Goal: Task Accomplishment & Management: Manage account settings

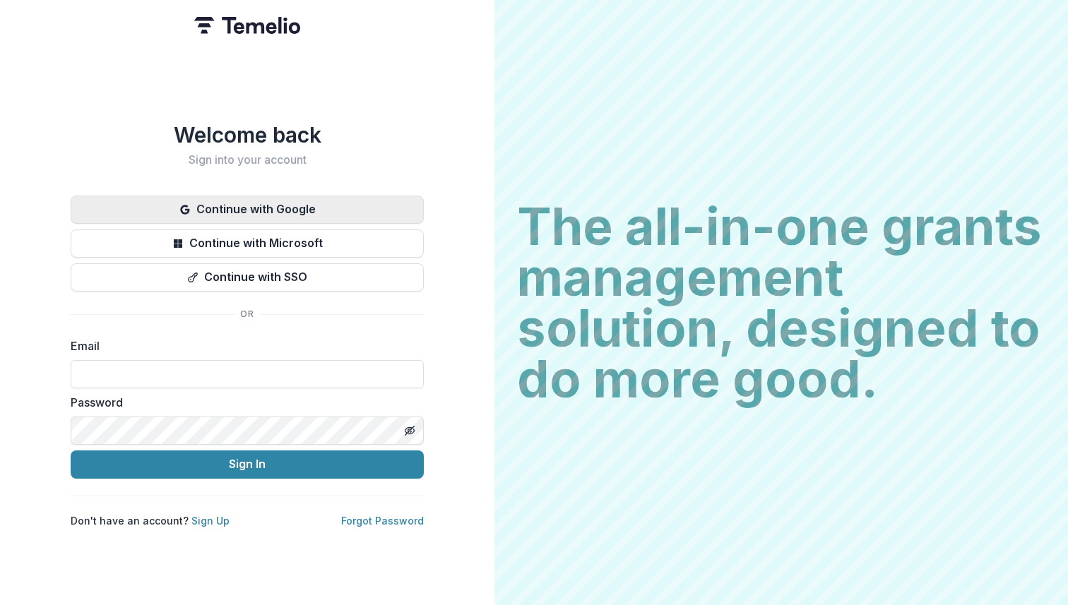
click at [361, 198] on button "Continue with Google" at bounding box center [247, 210] width 353 height 28
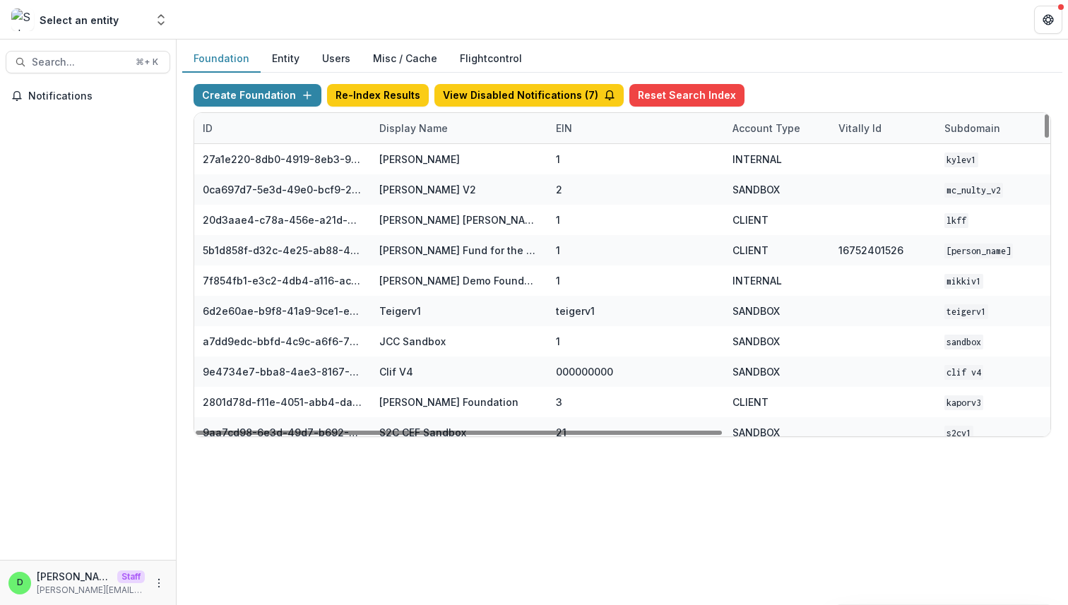
click at [416, 130] on div "Display Name" at bounding box center [413, 128] width 85 height 15
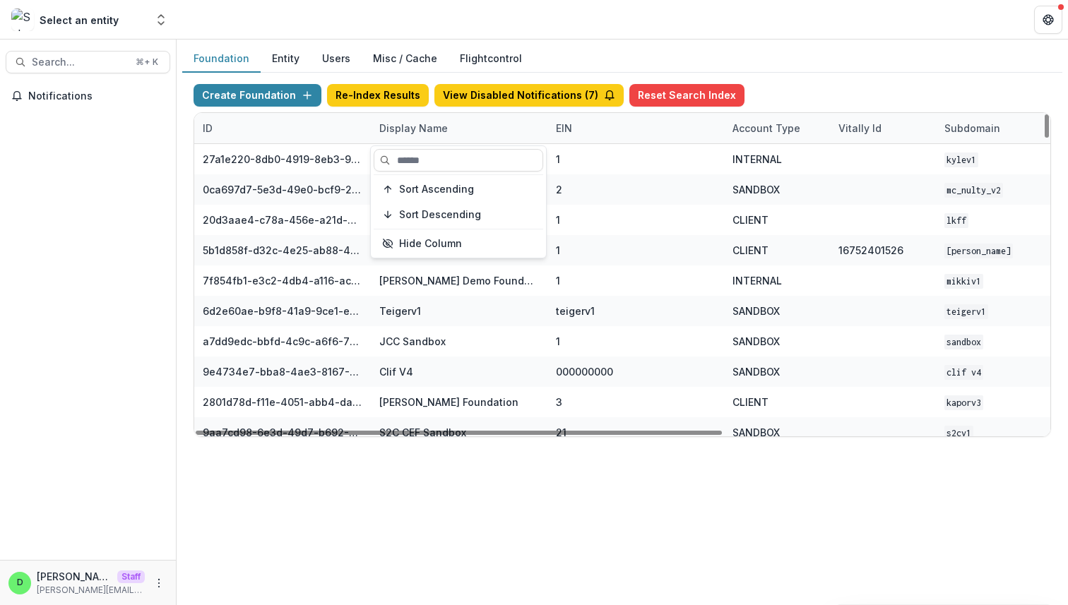
click at [416, 130] on div "Display Name" at bounding box center [413, 128] width 85 height 15
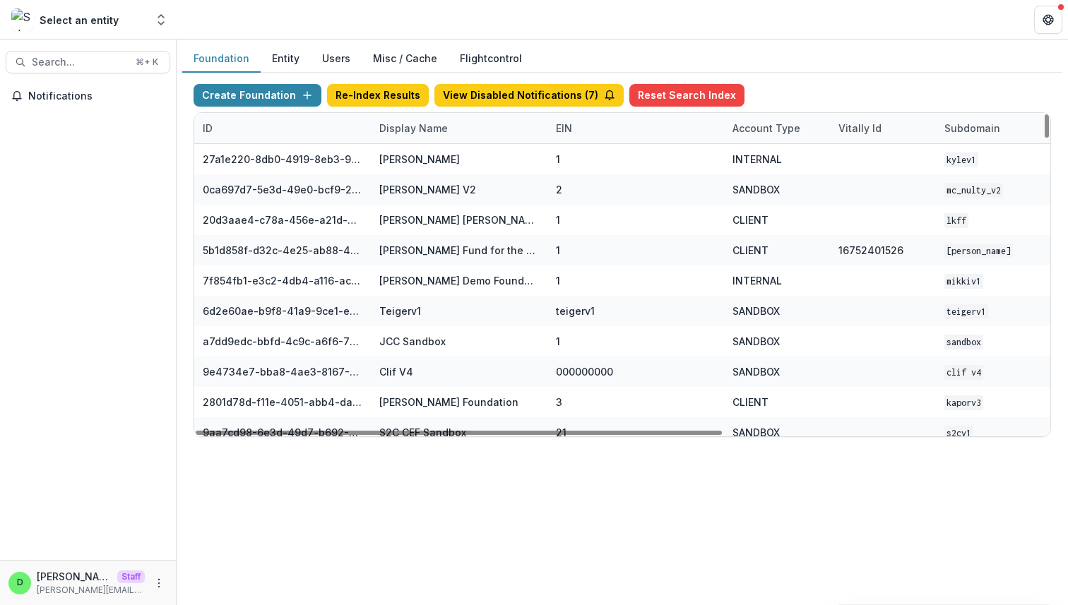
click at [415, 131] on div "Display Name" at bounding box center [413, 128] width 85 height 15
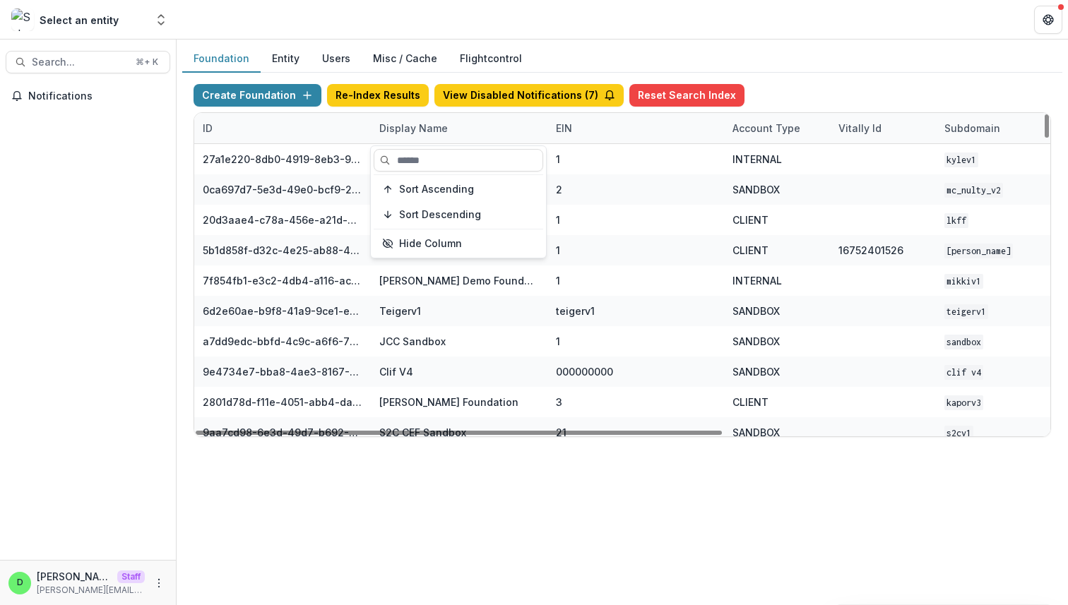
click at [454, 131] on div "Display Name" at bounding box center [459, 128] width 177 height 30
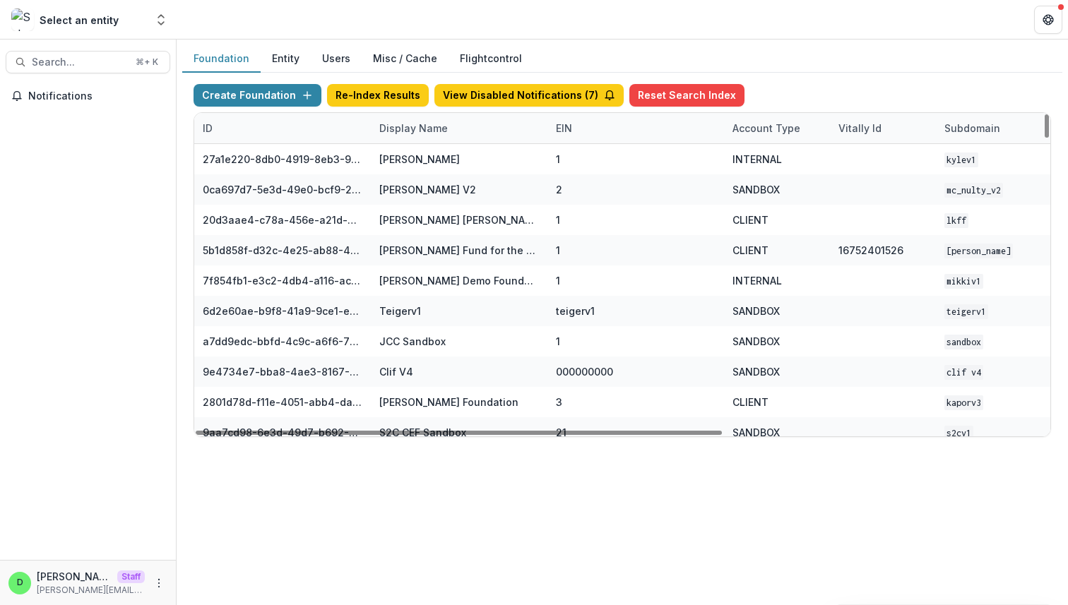
click at [408, 128] on div "Display Name" at bounding box center [413, 128] width 85 height 15
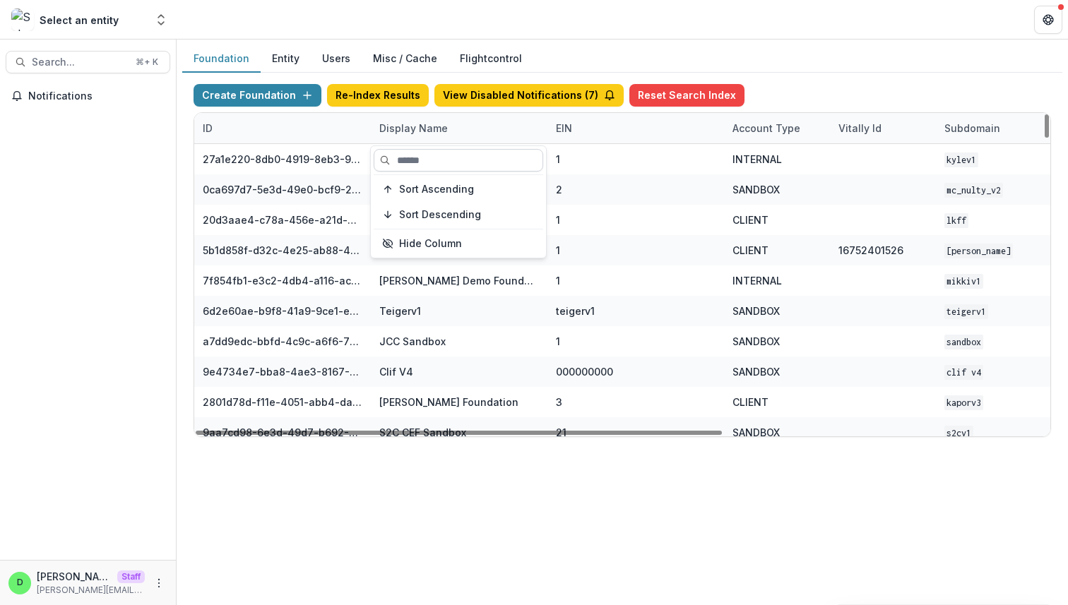
click at [442, 157] on input at bounding box center [459, 160] width 170 height 23
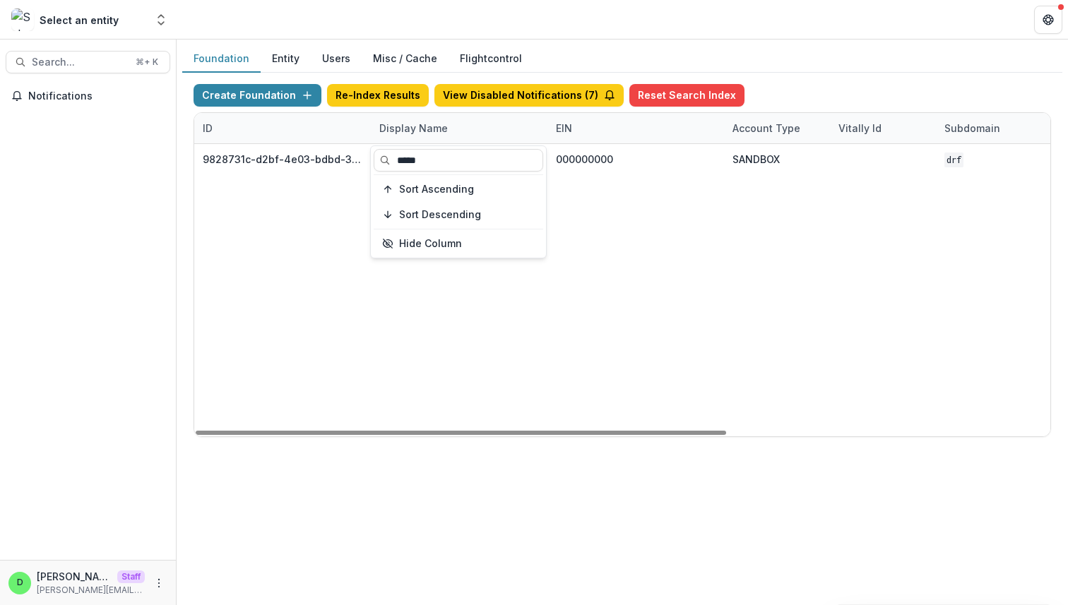
type input "*****"
click at [569, 267] on div "9828731c-d2bf-4e03-bdbd-3c734faa4fbf Damascus Road Foundation Workflow Sandbox …" at bounding box center [882, 290] width 1377 height 292
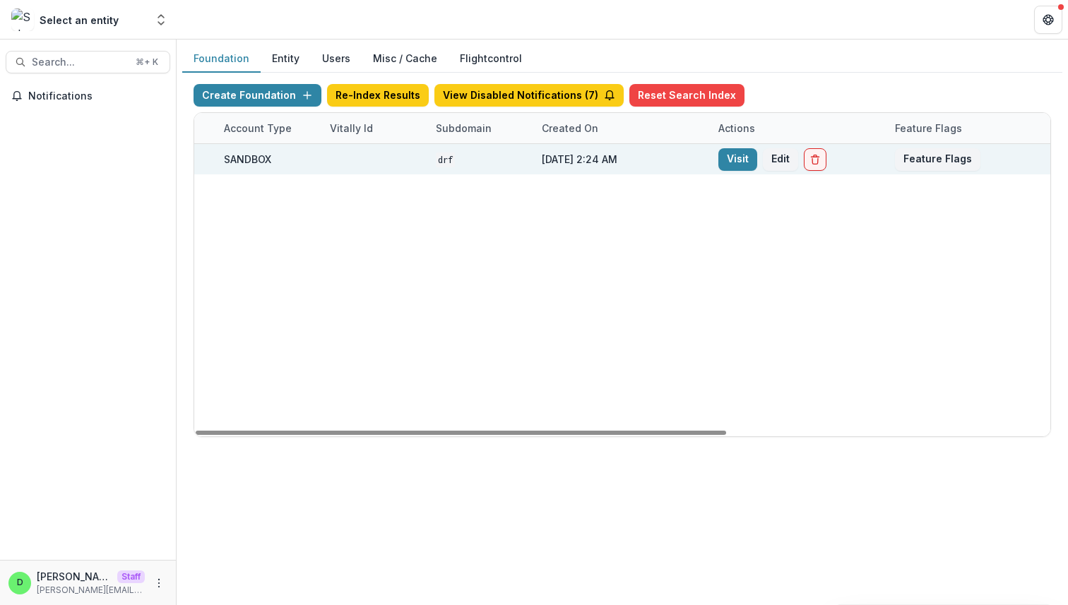
scroll to position [0, 521]
click at [725, 158] on link "Visit" at bounding box center [725, 159] width 39 height 23
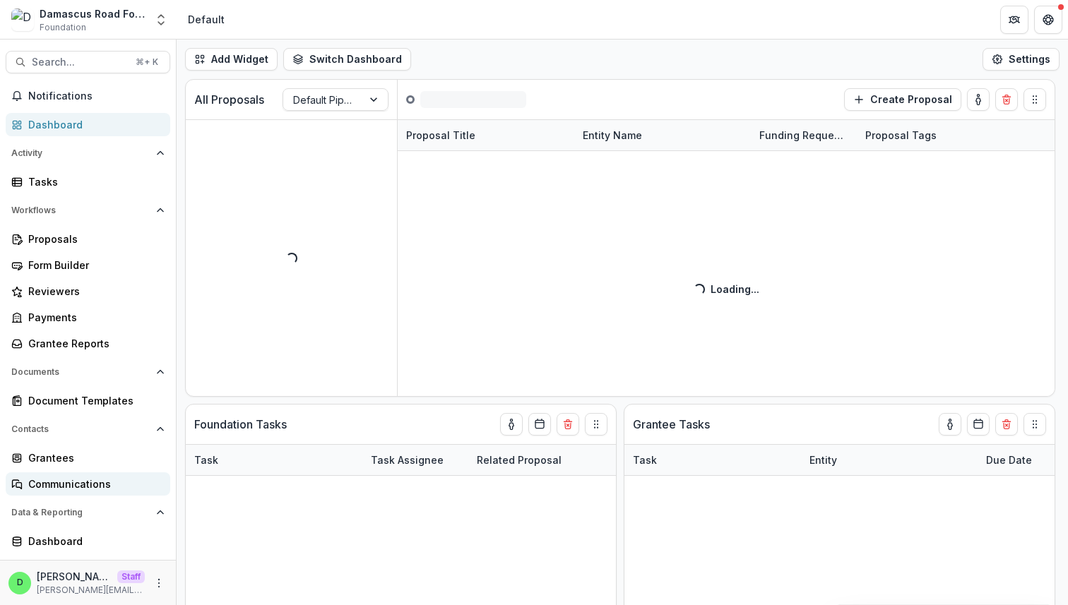
scroll to position [45, 0]
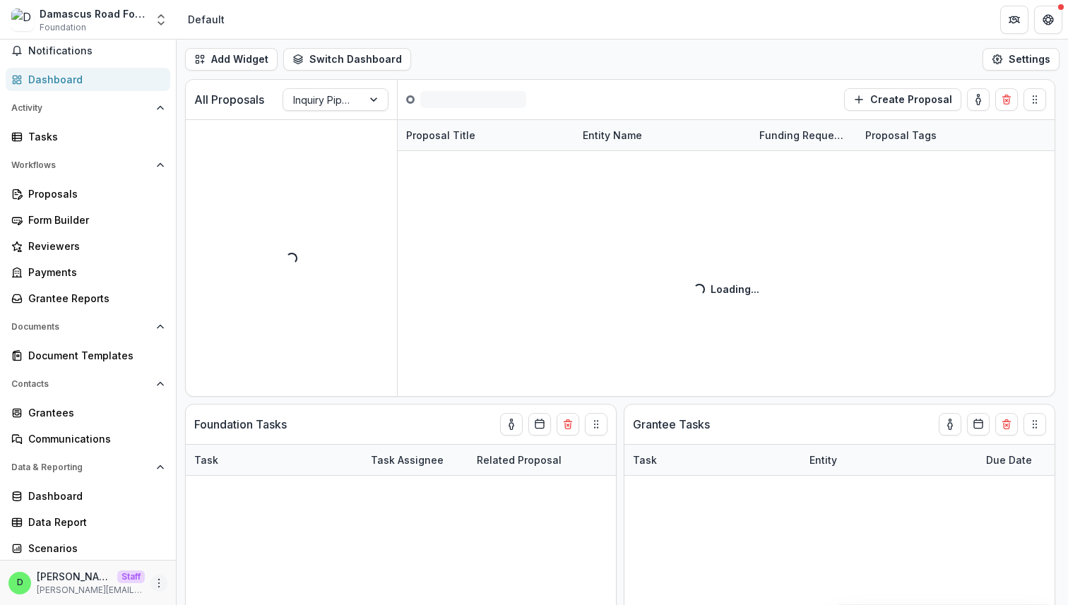
click at [159, 587] on circle "More" at bounding box center [159, 586] width 1 height 1
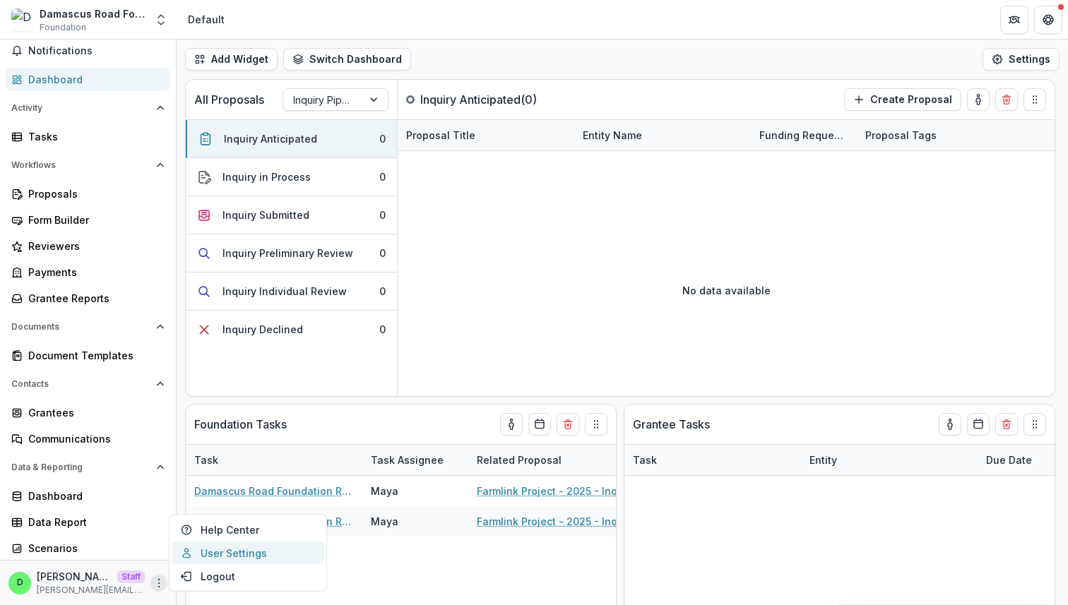
click at [220, 550] on link "User Settings" at bounding box center [247, 553] width 151 height 23
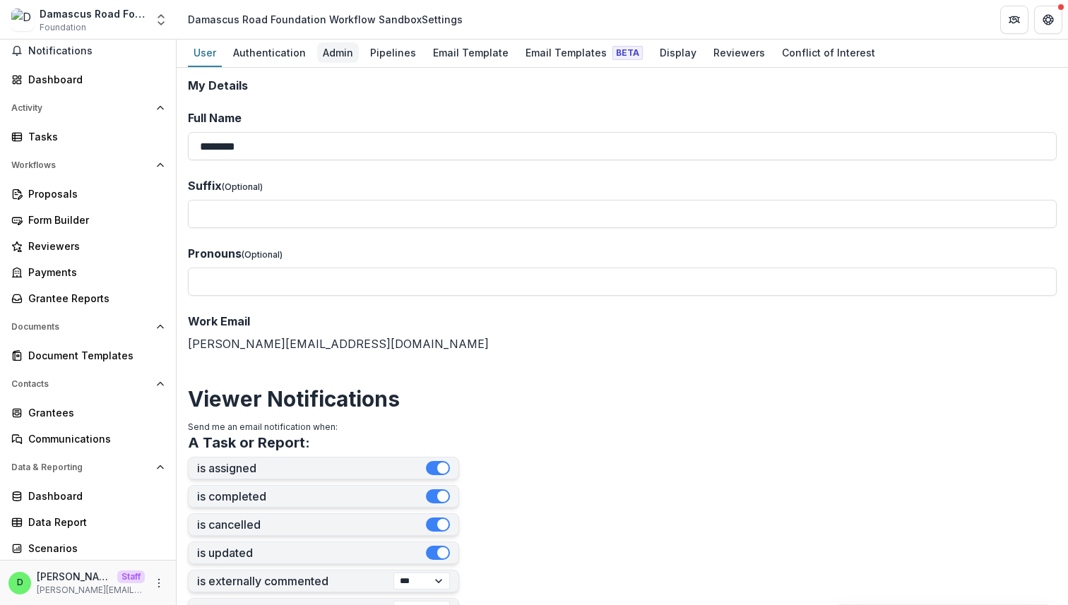
click at [338, 45] on div "Admin" at bounding box center [338, 52] width 42 height 20
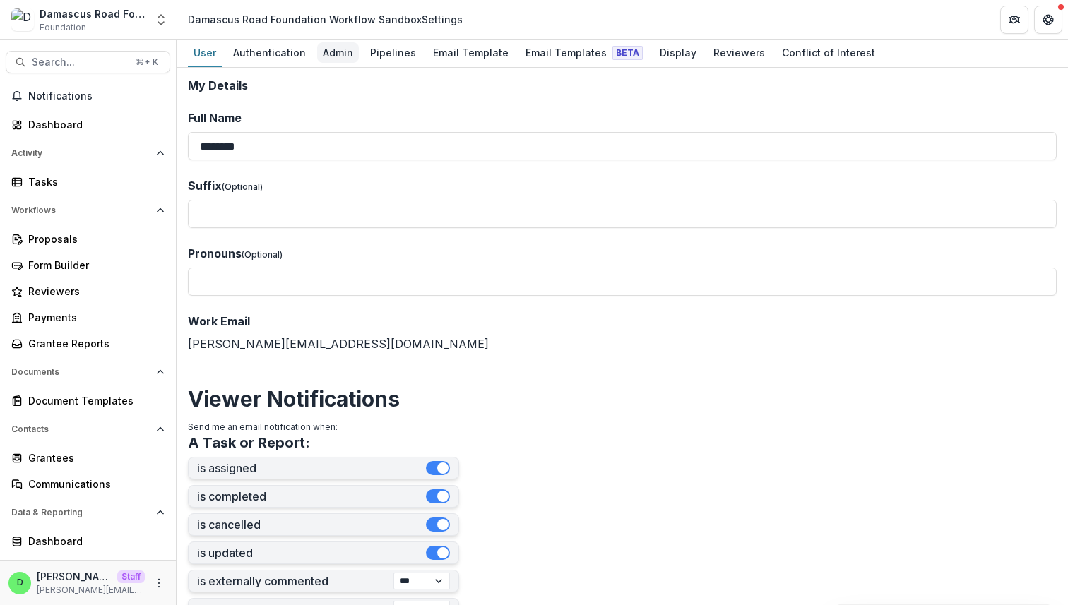
click at [341, 59] on div "Admin" at bounding box center [338, 52] width 42 height 20
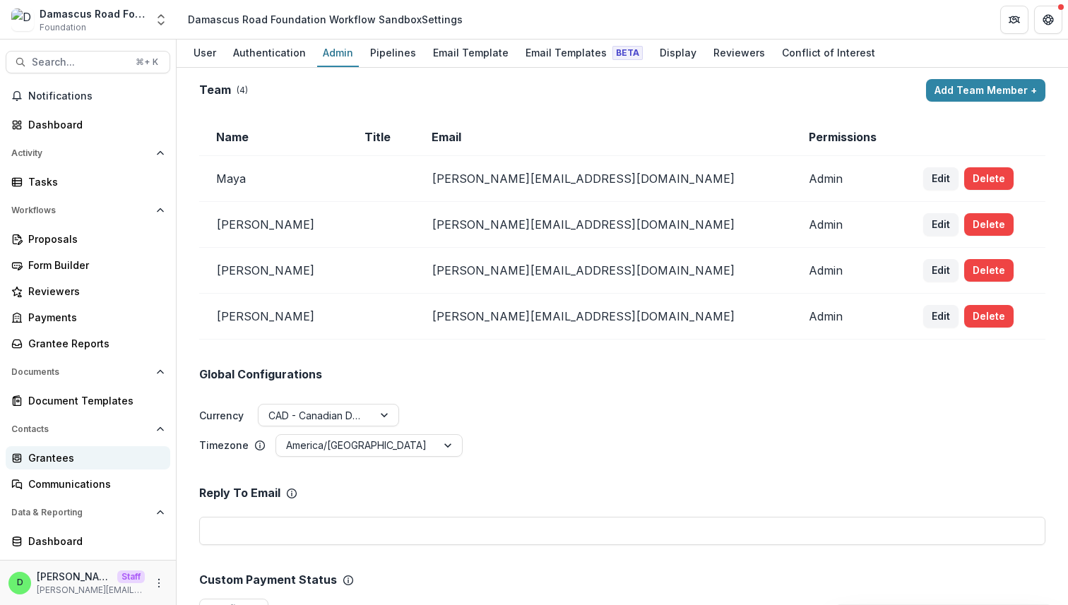
click at [82, 456] on div "Grantees" at bounding box center [93, 458] width 131 height 15
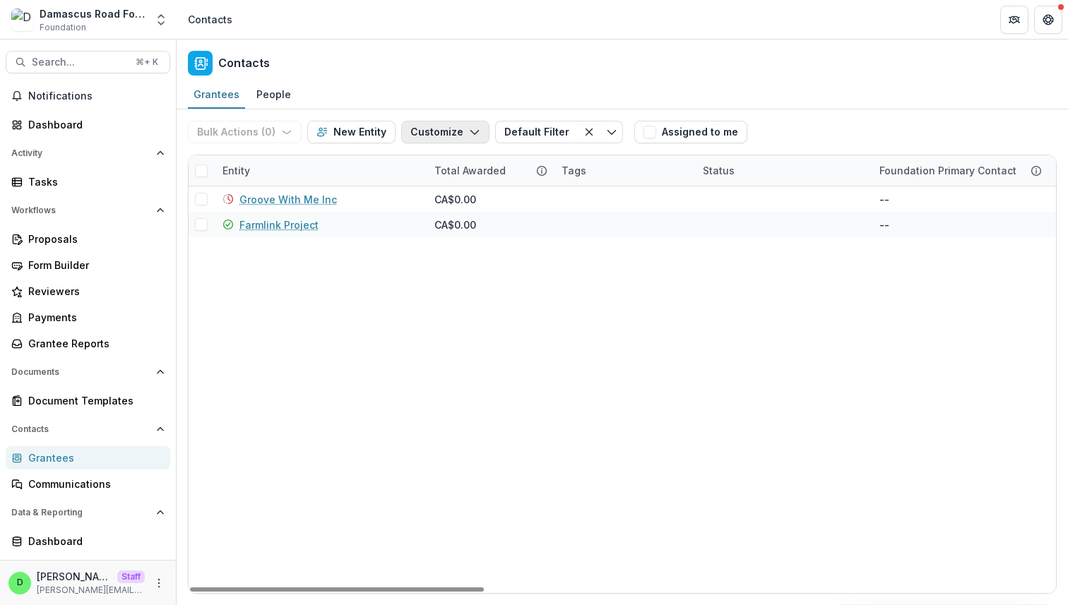
click at [449, 133] on button "Customize" at bounding box center [445, 132] width 88 height 23
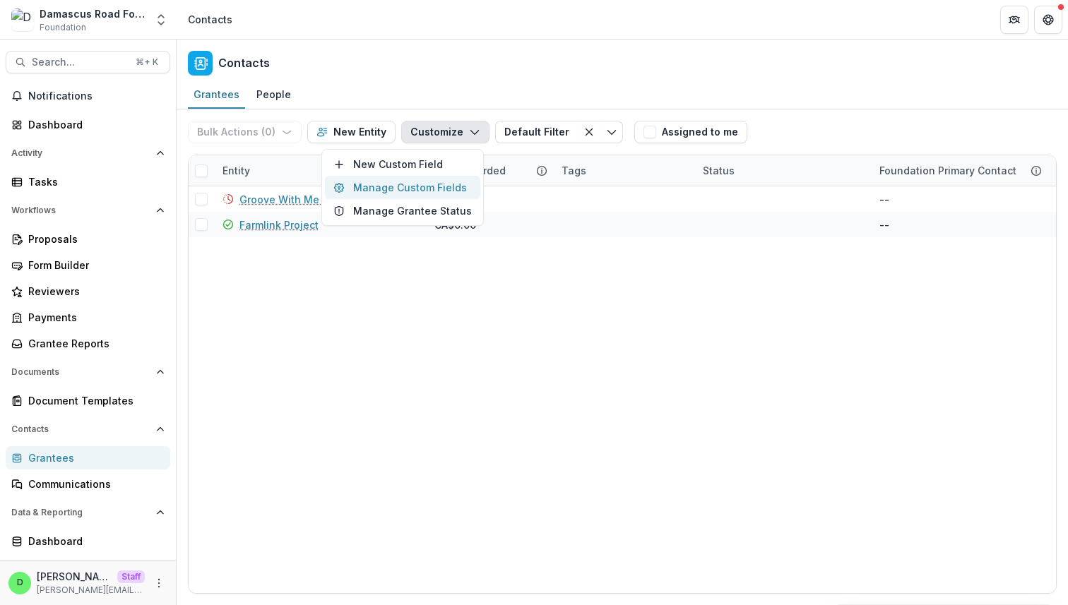
click at [438, 186] on button "Manage Custom Fields" at bounding box center [402, 187] width 155 height 23
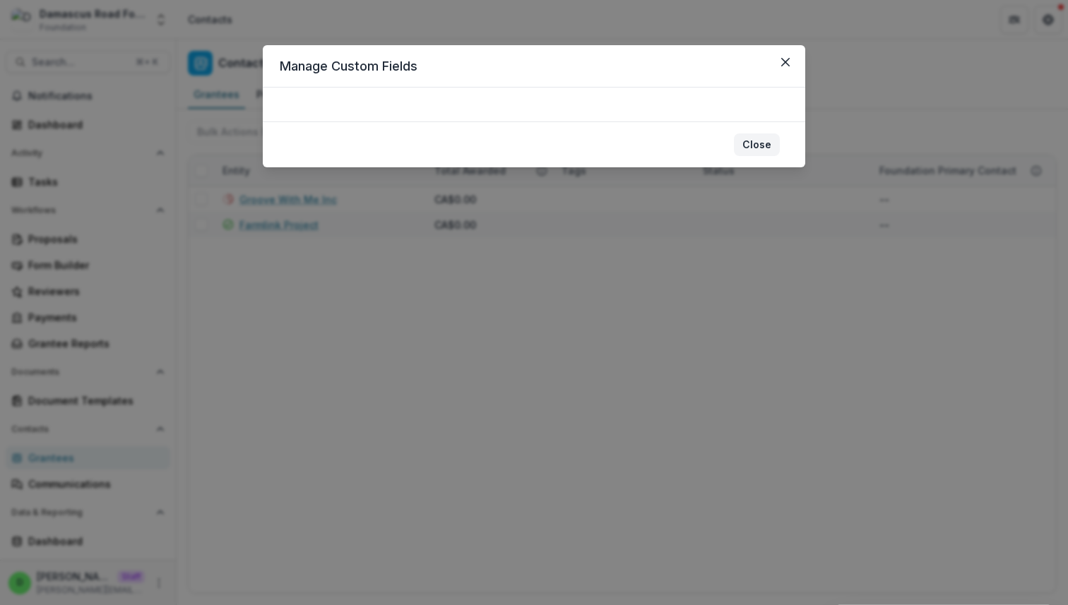
click at [763, 144] on button "Close" at bounding box center [757, 145] width 46 height 23
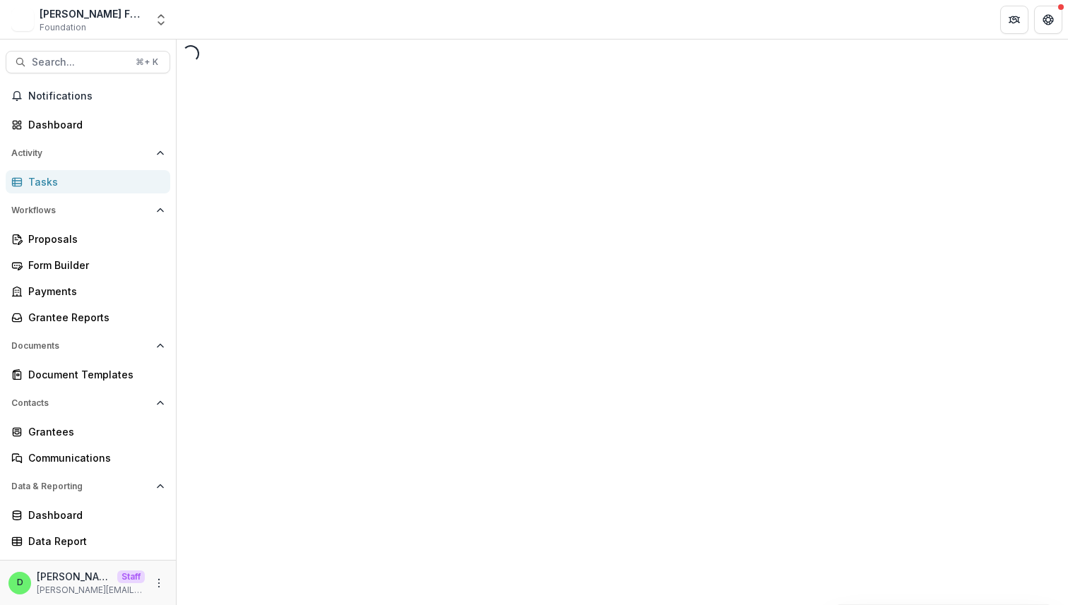
select select "********"
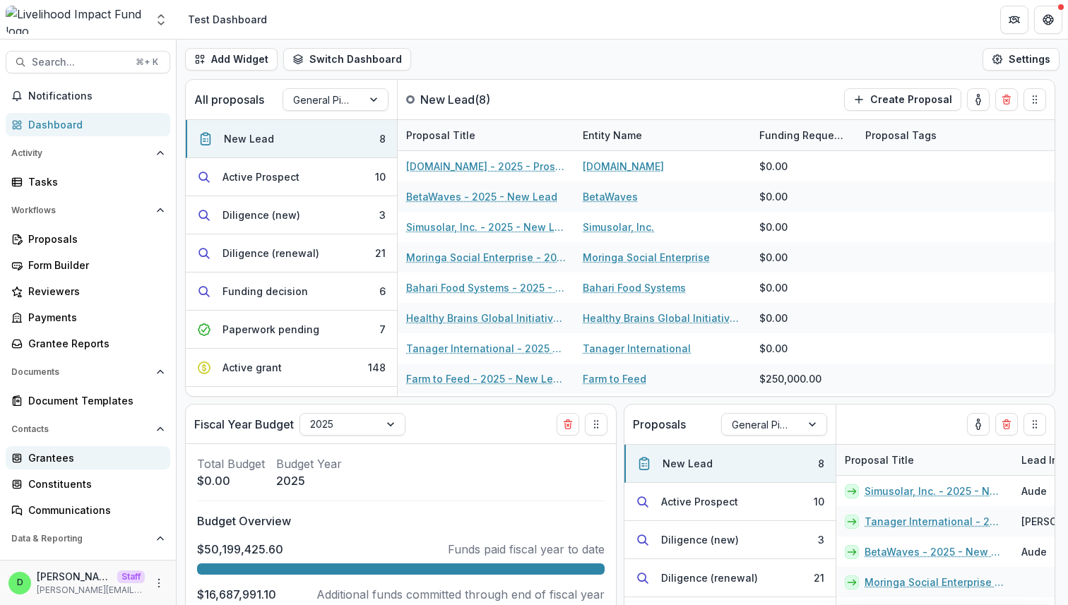
click at [78, 460] on div "Grantees" at bounding box center [93, 458] width 131 height 15
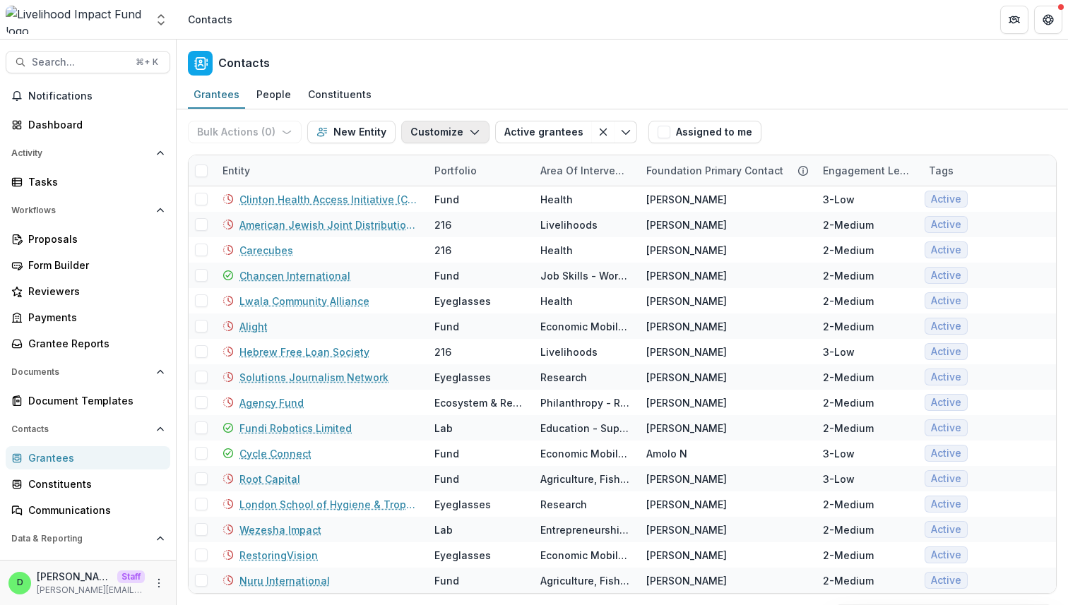
click at [469, 127] on icon "button" at bounding box center [474, 131] width 11 height 11
click at [442, 185] on button "Manage Custom Fields" at bounding box center [402, 187] width 155 height 23
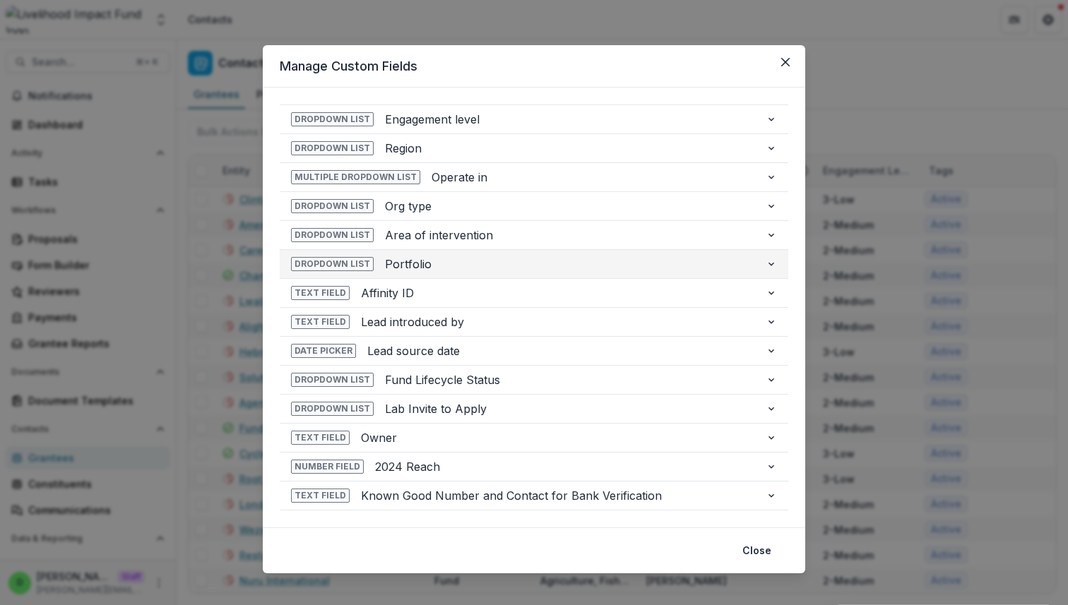
scroll to position [13, 0]
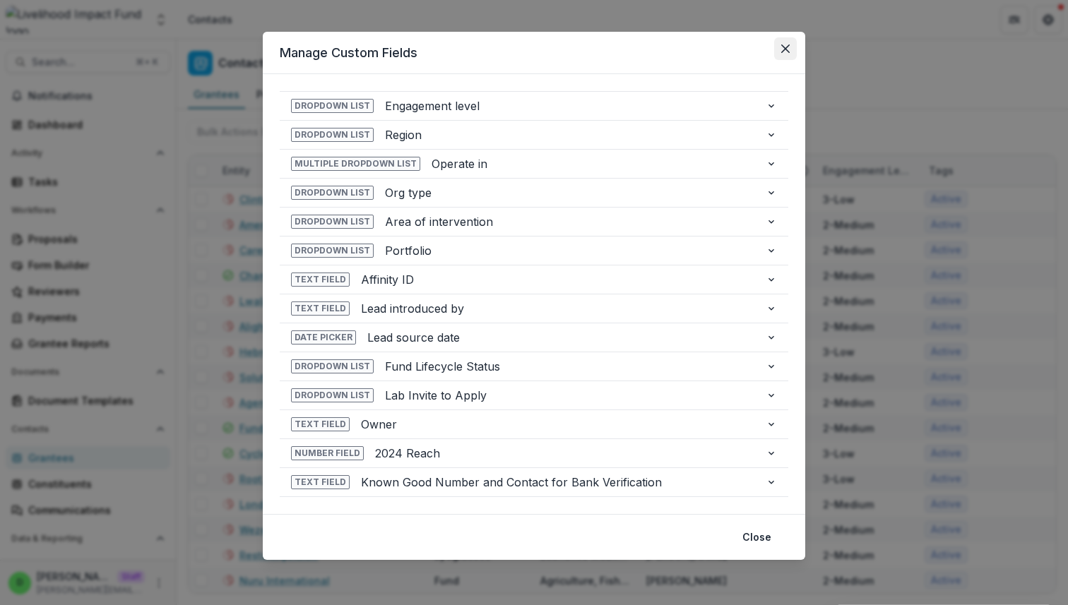
click at [783, 52] on icon "Close" at bounding box center [785, 49] width 8 height 8
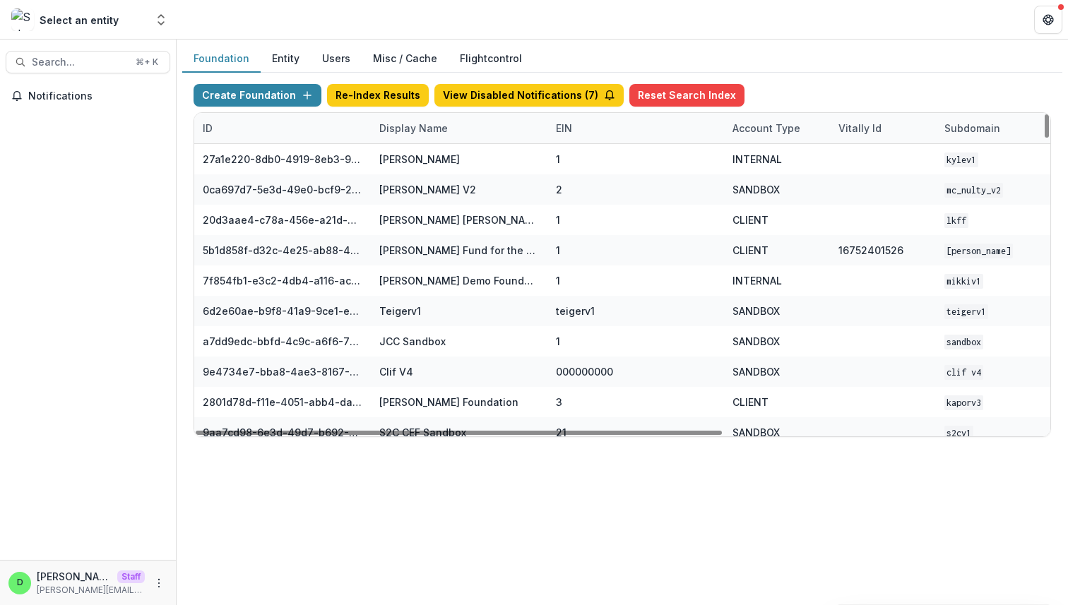
click at [396, 131] on div "Display Name" at bounding box center [413, 128] width 85 height 15
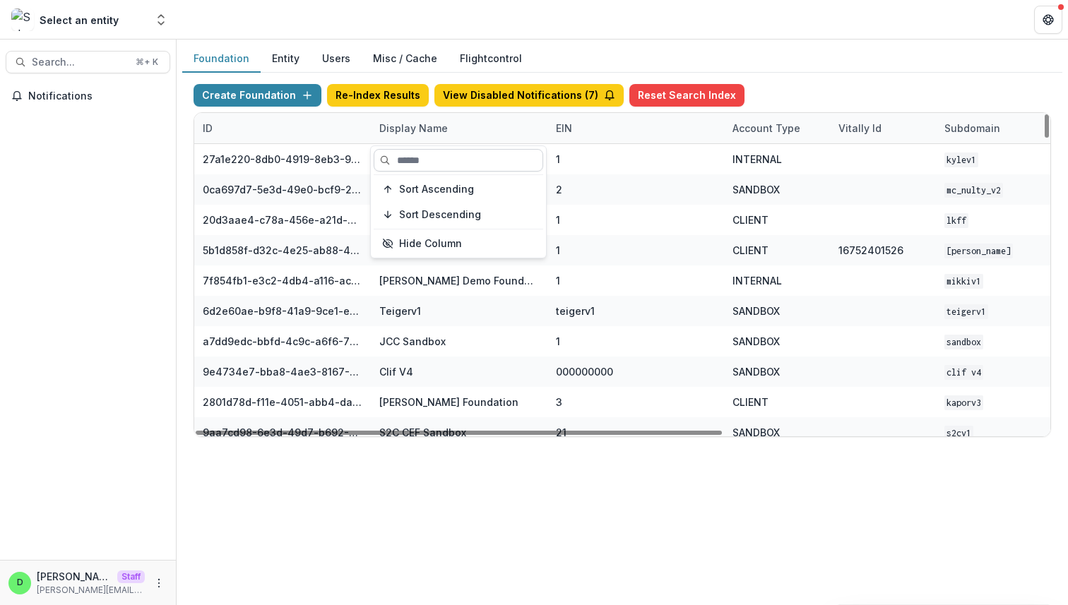
click at [413, 162] on input at bounding box center [459, 160] width 170 height 23
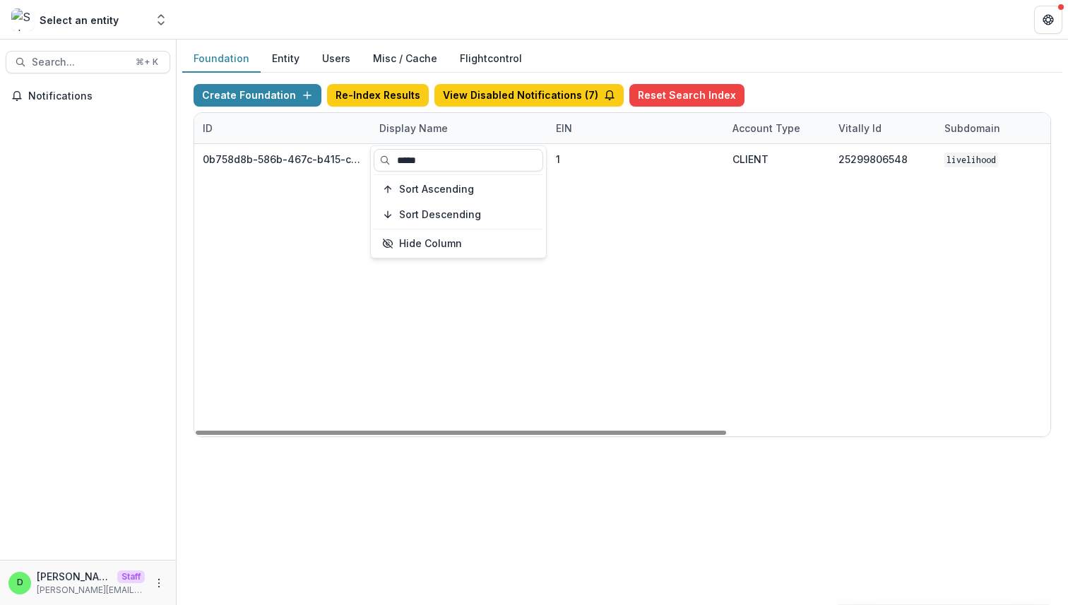
type input "*****"
click at [586, 307] on div "0b758d8b-586b-467c-b415-ce853e23379b Livelihood Impact Fund 1 CLIENT 2529980654…" at bounding box center [882, 290] width 1377 height 292
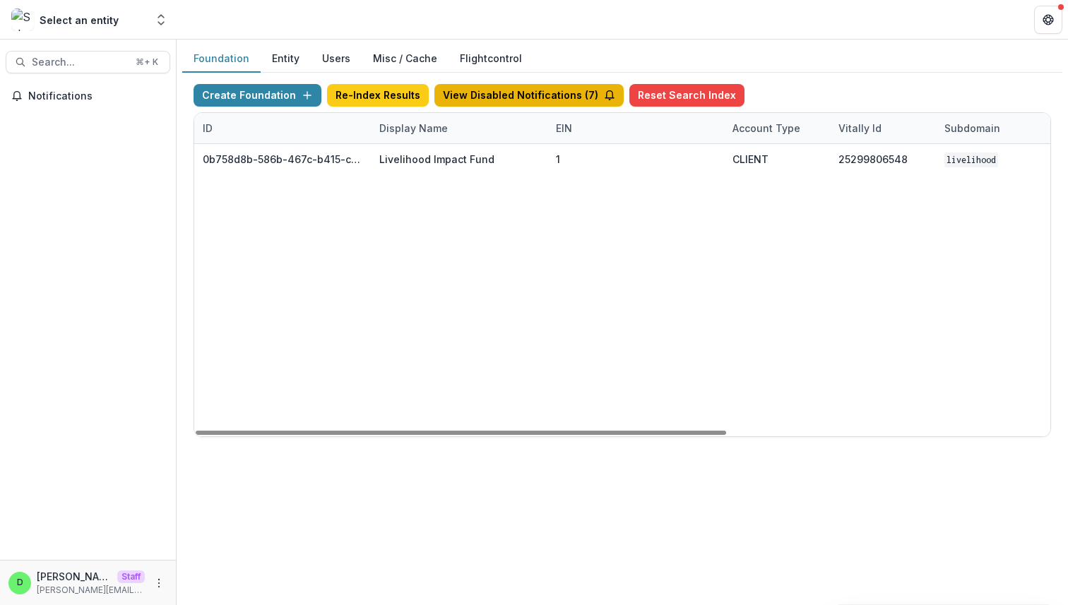
click at [534, 97] on button "View Disabled Notifications ( 7 )" at bounding box center [528, 95] width 189 height 23
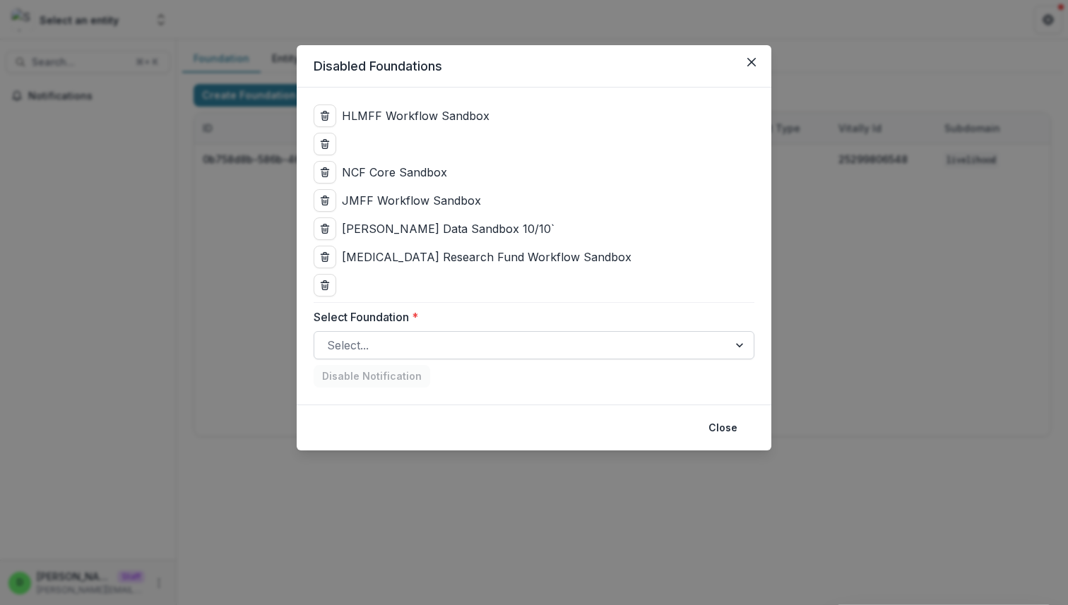
click at [461, 344] on div at bounding box center [521, 346] width 388 height 20
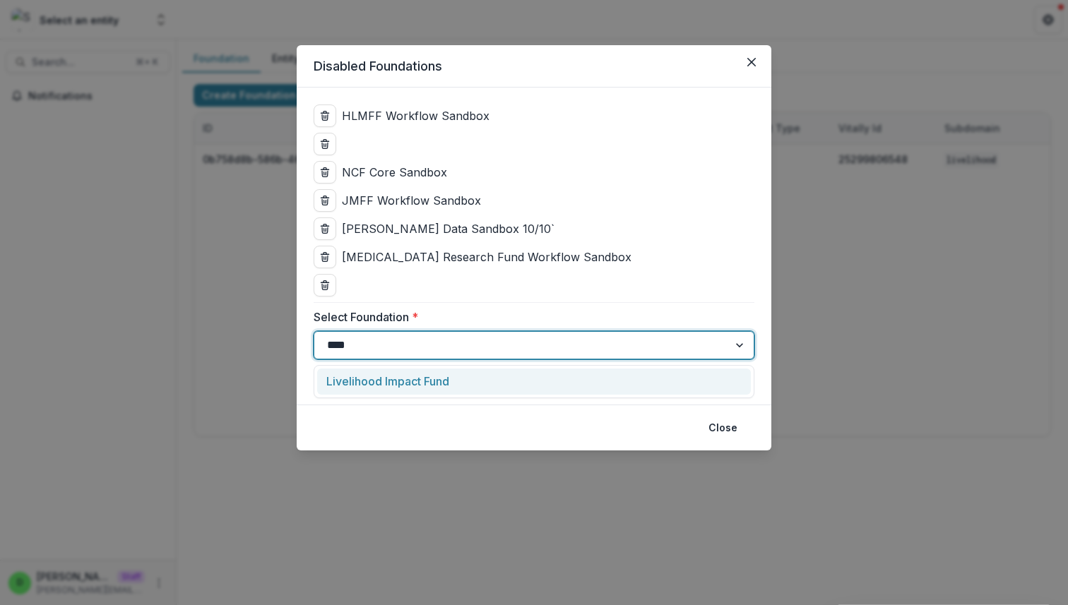
type input "*****"
click at [495, 382] on div "Livelihood Impact Fund" at bounding box center [534, 382] width 434 height 26
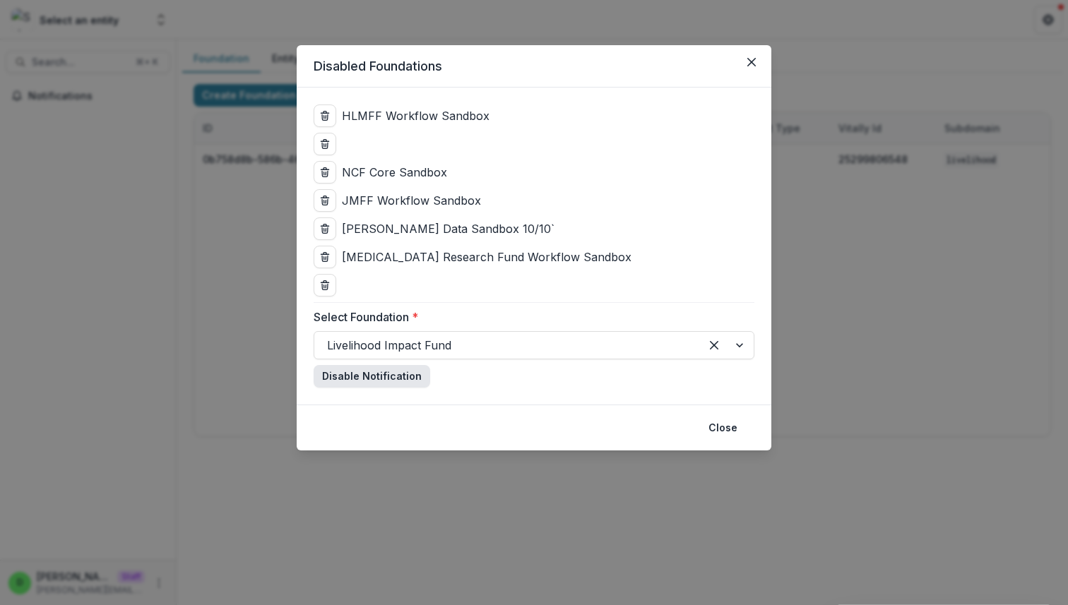
click at [386, 374] on button "Disable Notification" at bounding box center [372, 376] width 117 height 23
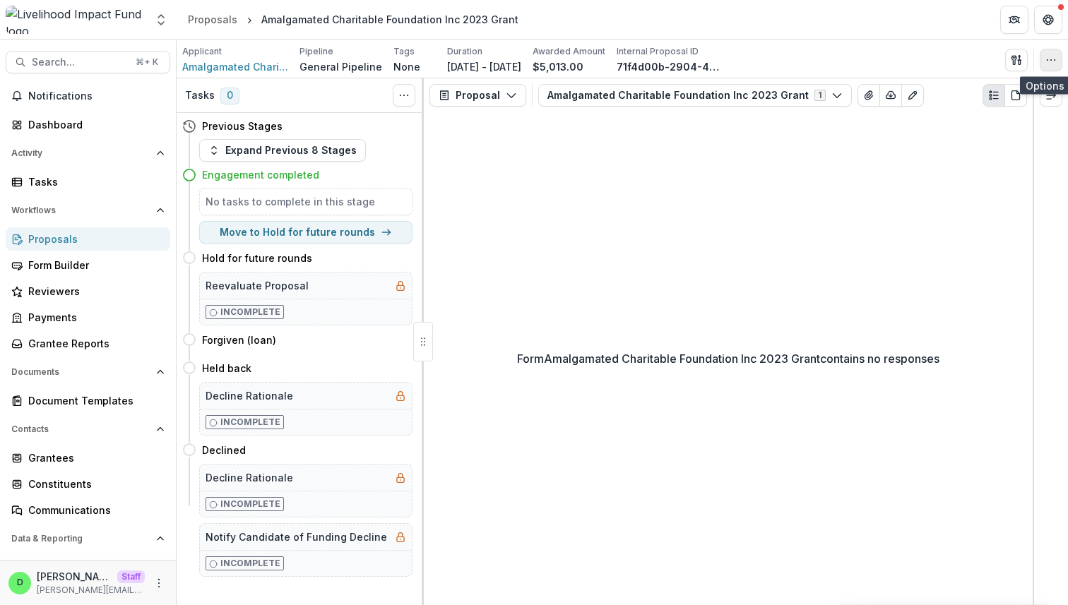
click at [1054, 57] on icon "button" at bounding box center [1050, 59] width 11 height 11
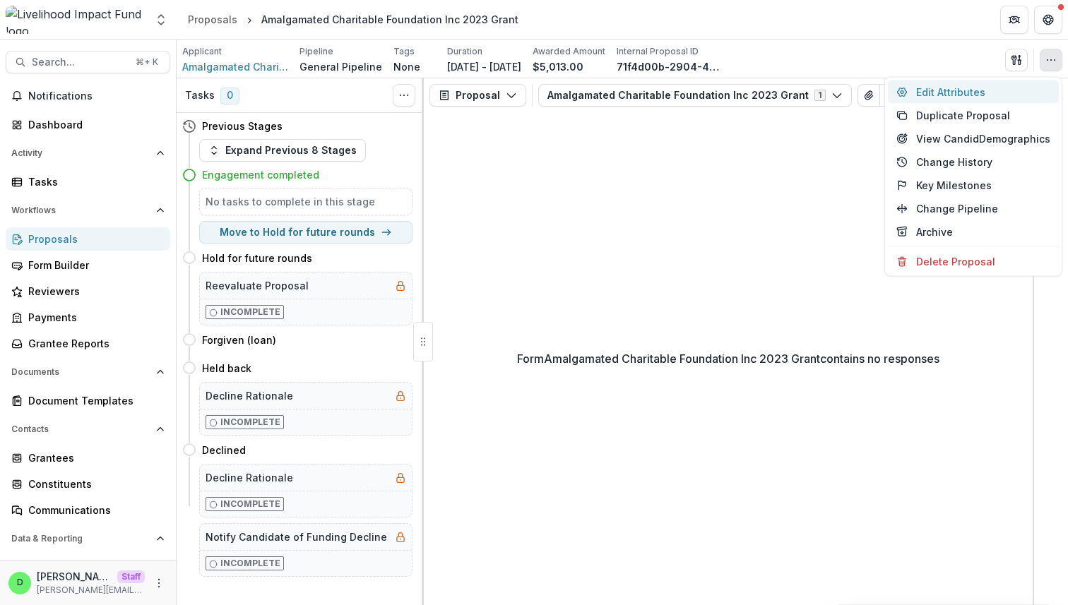
click at [978, 89] on button "Edit Attributes" at bounding box center [973, 92] width 171 height 23
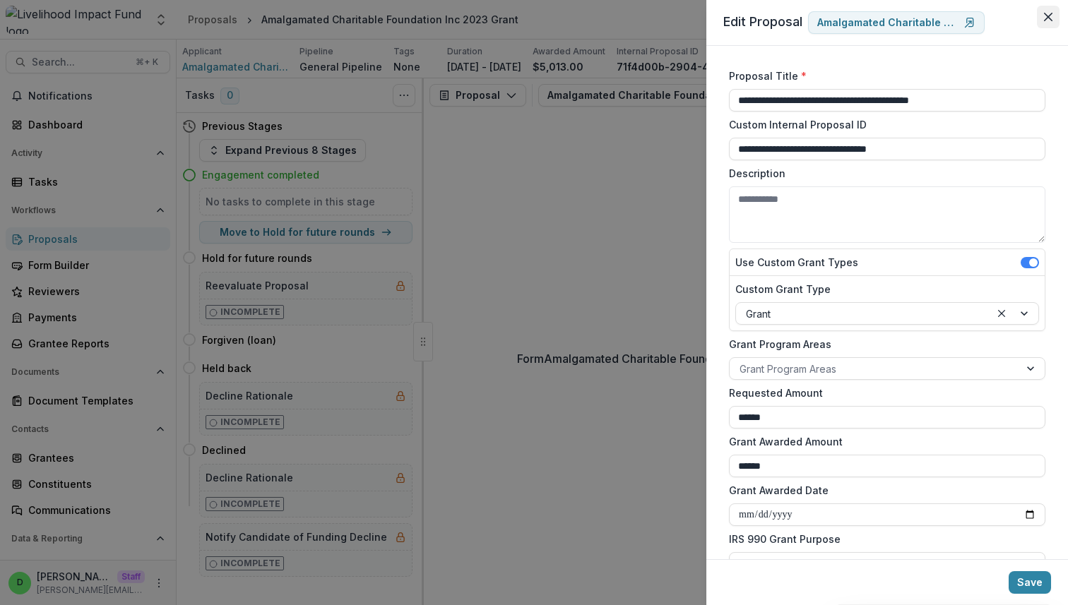
click at [1049, 22] on button "Close" at bounding box center [1048, 17] width 23 height 23
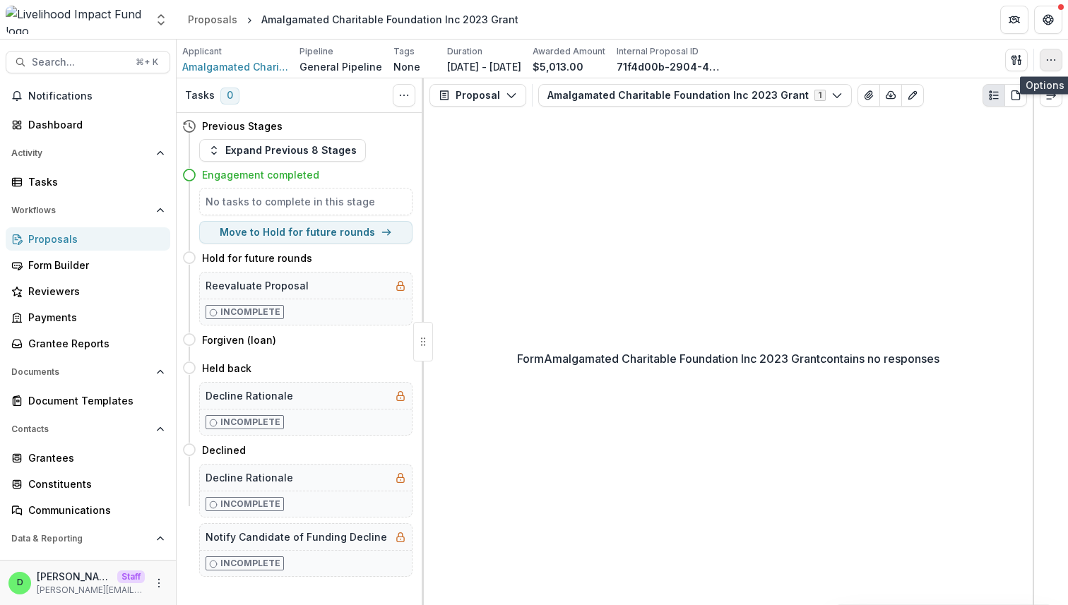
click at [513, 59] on button "button" at bounding box center [1051, 60] width 23 height 23
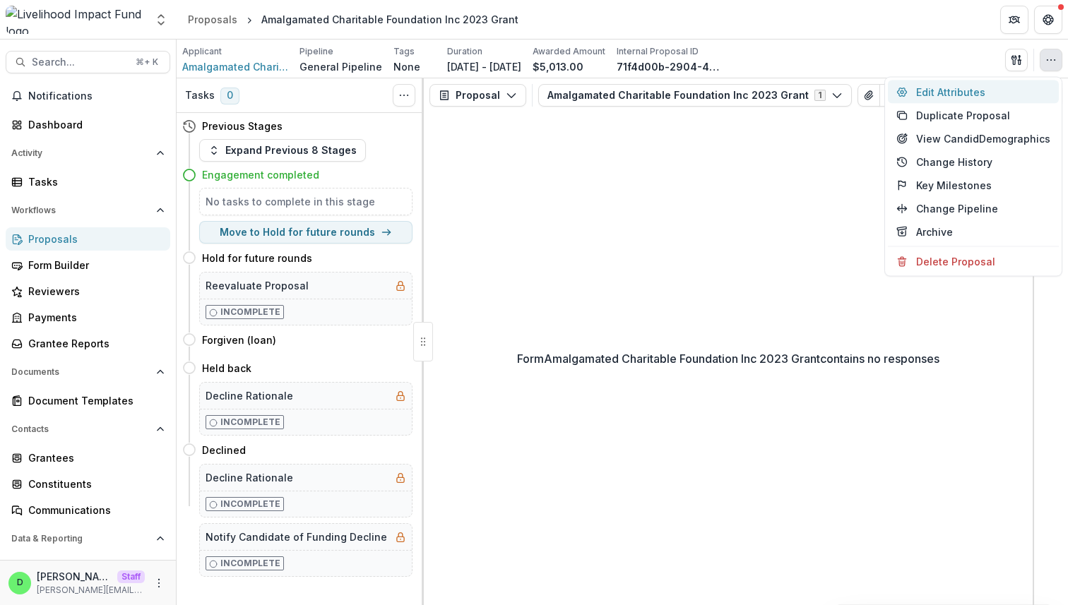
click at [513, 95] on button "Edit Attributes" at bounding box center [973, 92] width 171 height 23
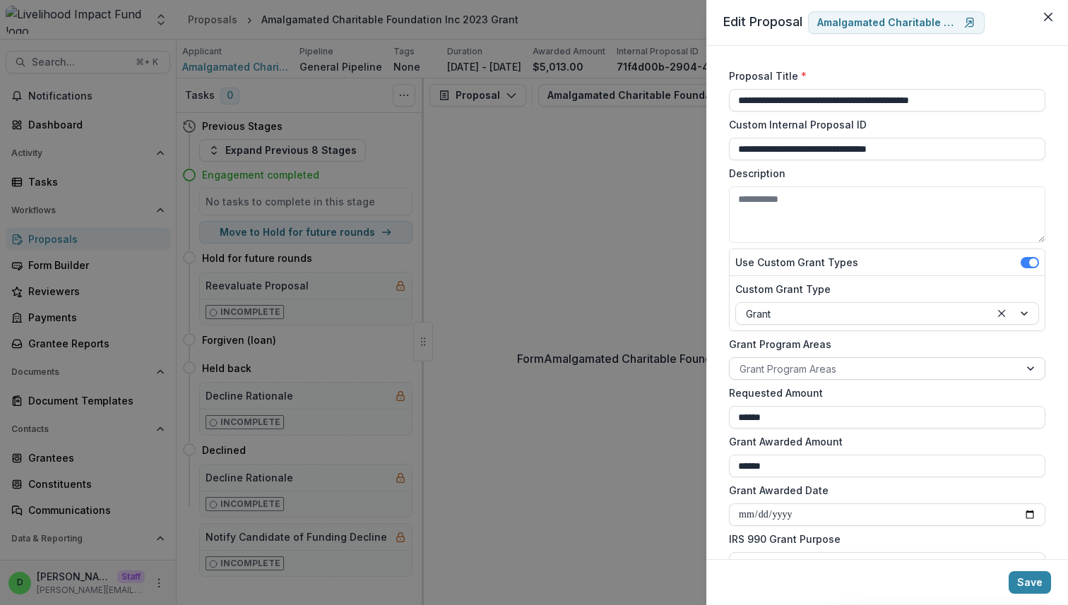
click at [513, 369] on div at bounding box center [1031, 368] width 25 height 21
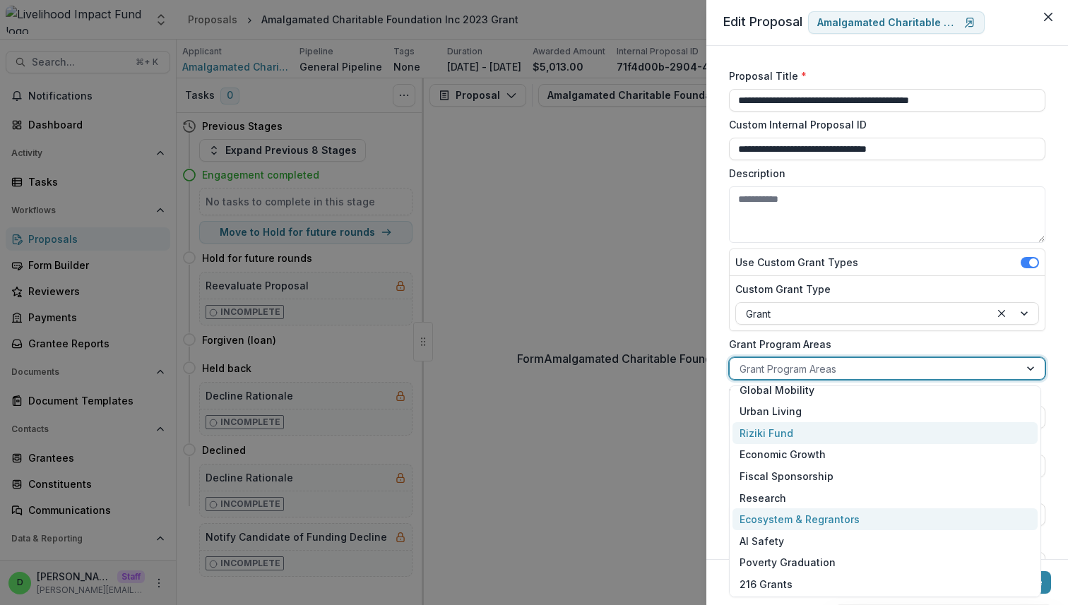
scroll to position [97, 0]
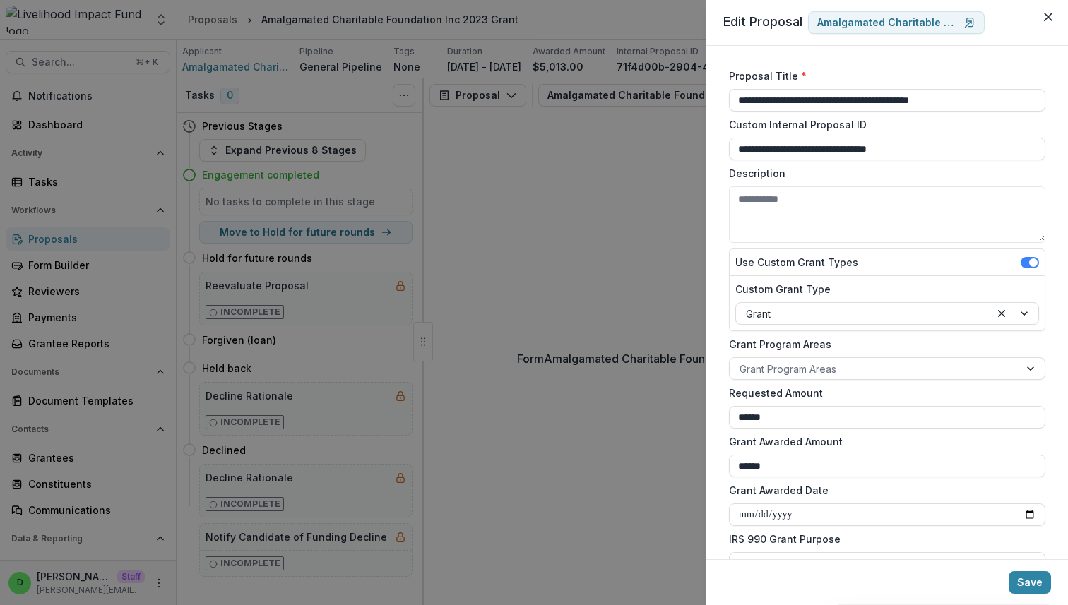
click at [513, 218] on div "**********" at bounding box center [887, 303] width 362 height 514
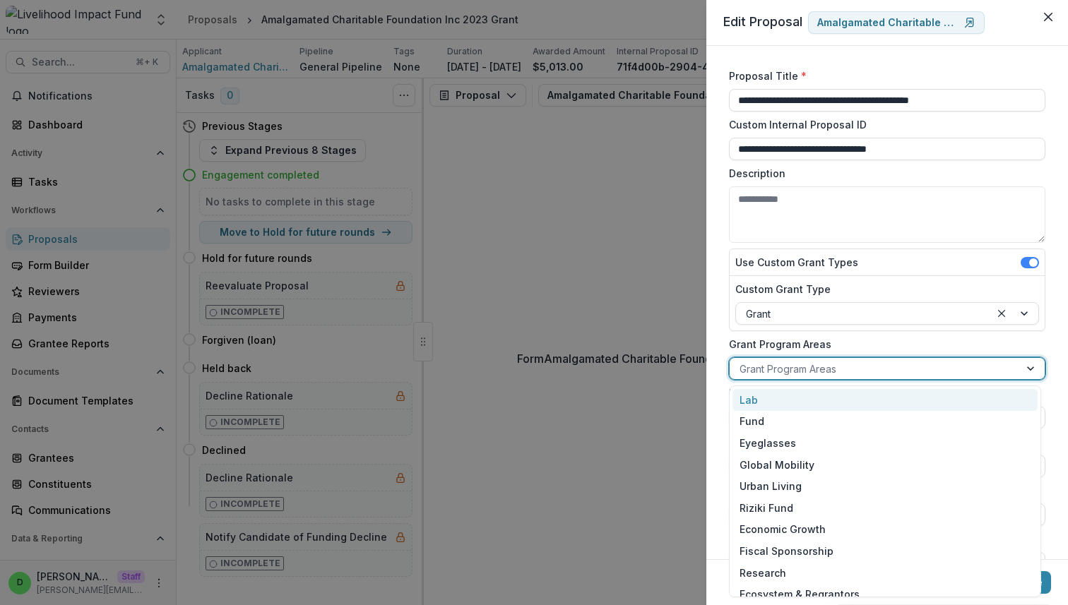
click at [513, 367] on div at bounding box center [875, 369] width 270 height 18
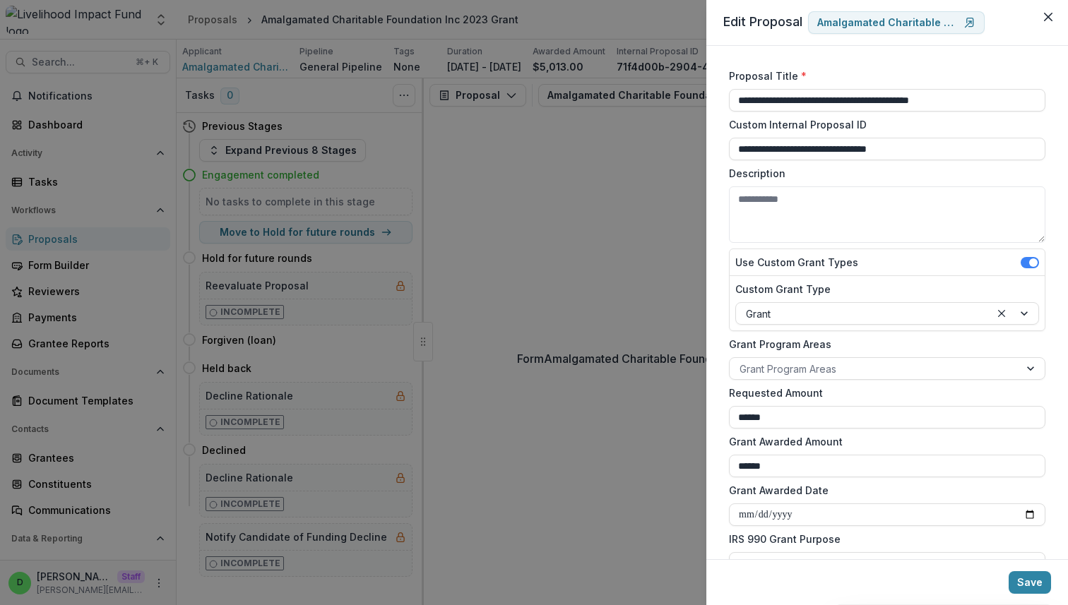
click at [513, 309] on div "**********" at bounding box center [887, 303] width 362 height 514
click at [513, 362] on div at bounding box center [875, 369] width 270 height 18
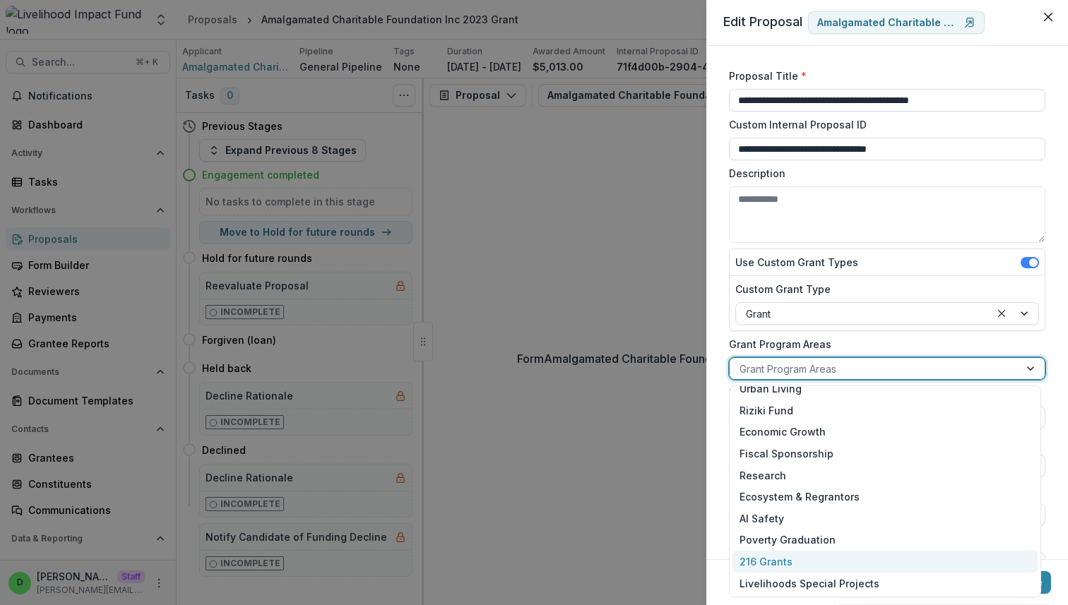
click at [513, 557] on div "216 Grants" at bounding box center [884, 562] width 305 height 22
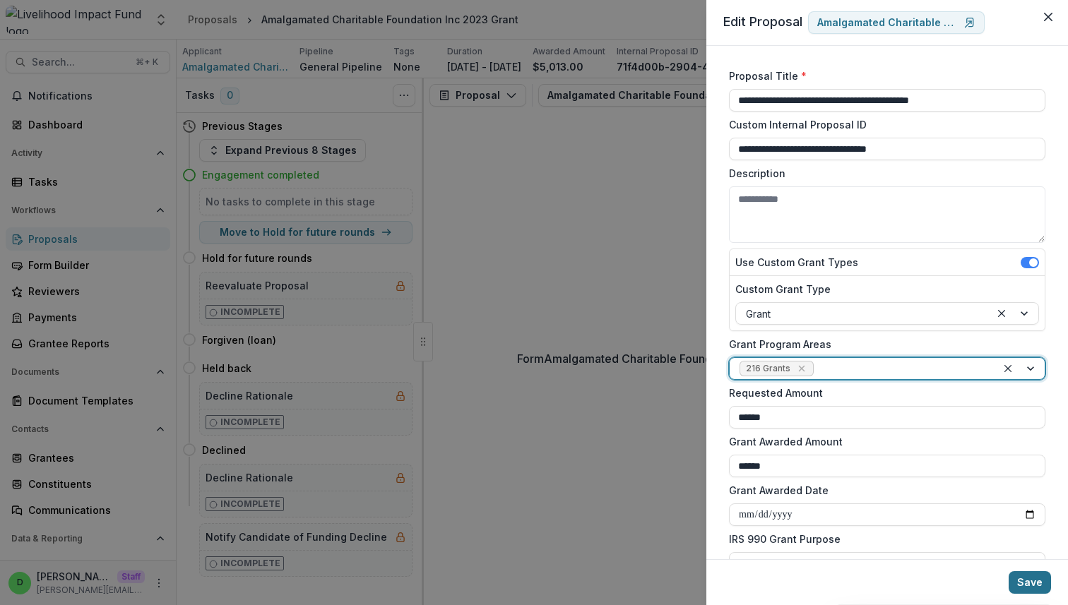
click at [513, 576] on button "Save" at bounding box center [1030, 582] width 42 height 23
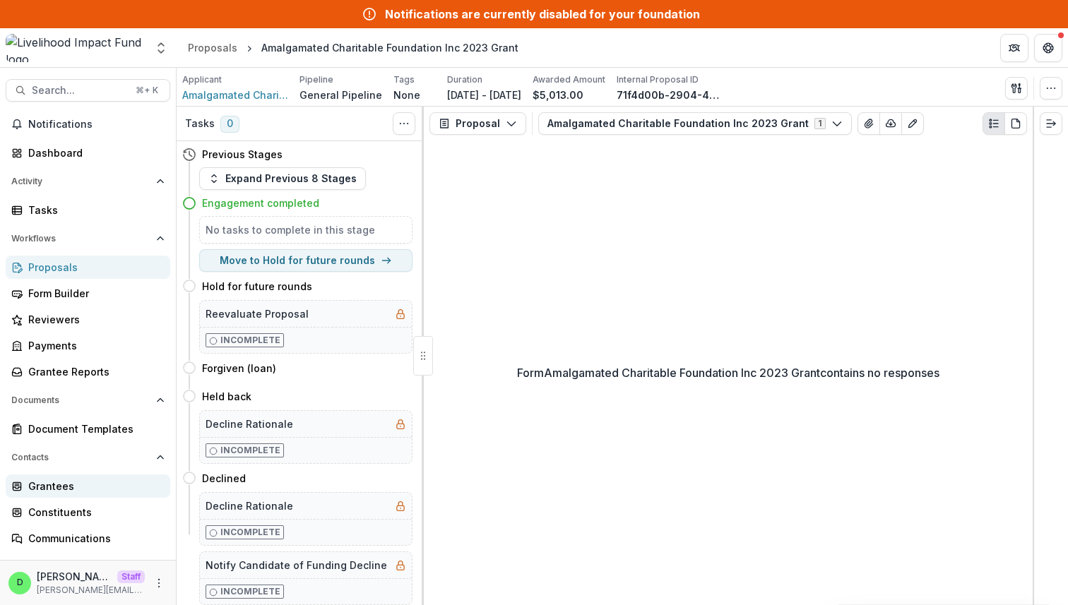
drag, startPoint x: 78, startPoint y: 484, endPoint x: 93, endPoint y: 484, distance: 14.8
click at [78, 484] on div "Grantees" at bounding box center [93, 486] width 131 height 15
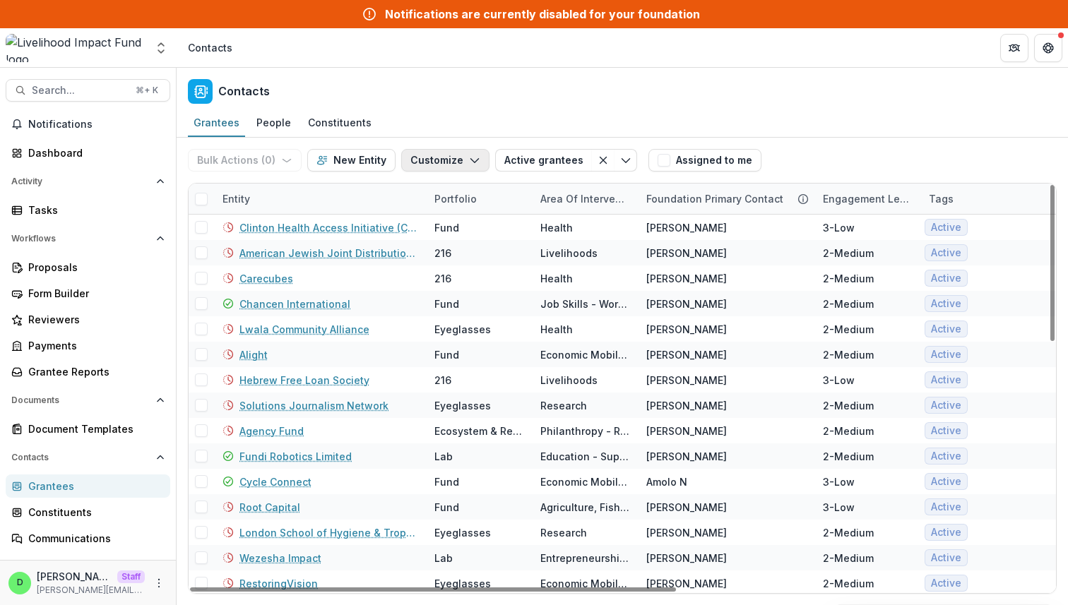
click at [426, 158] on button "Customize" at bounding box center [445, 160] width 88 height 23
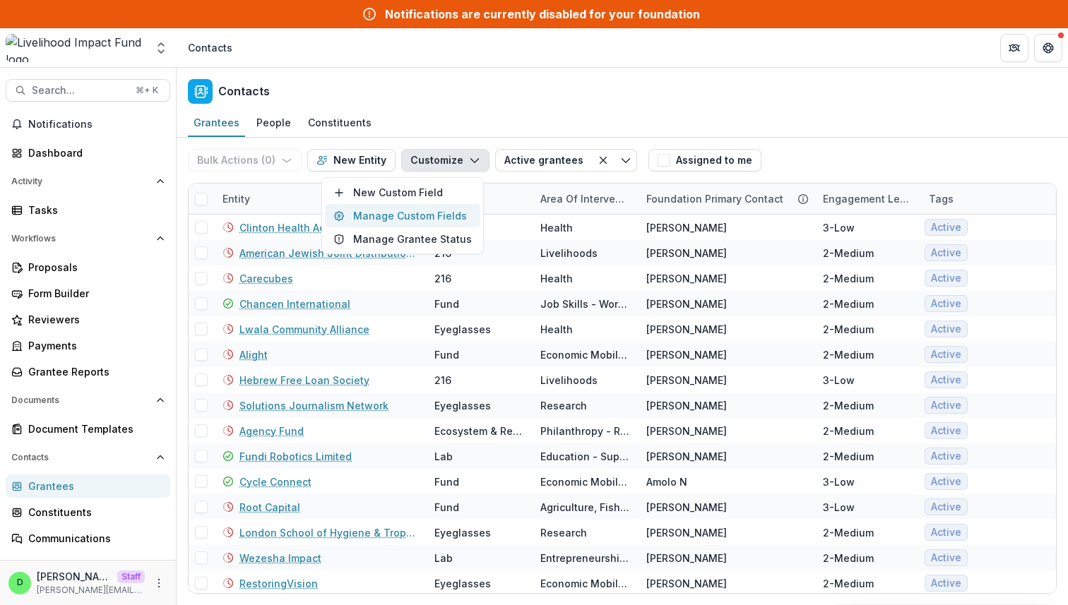
click at [413, 216] on button "Manage Custom Fields" at bounding box center [402, 215] width 155 height 23
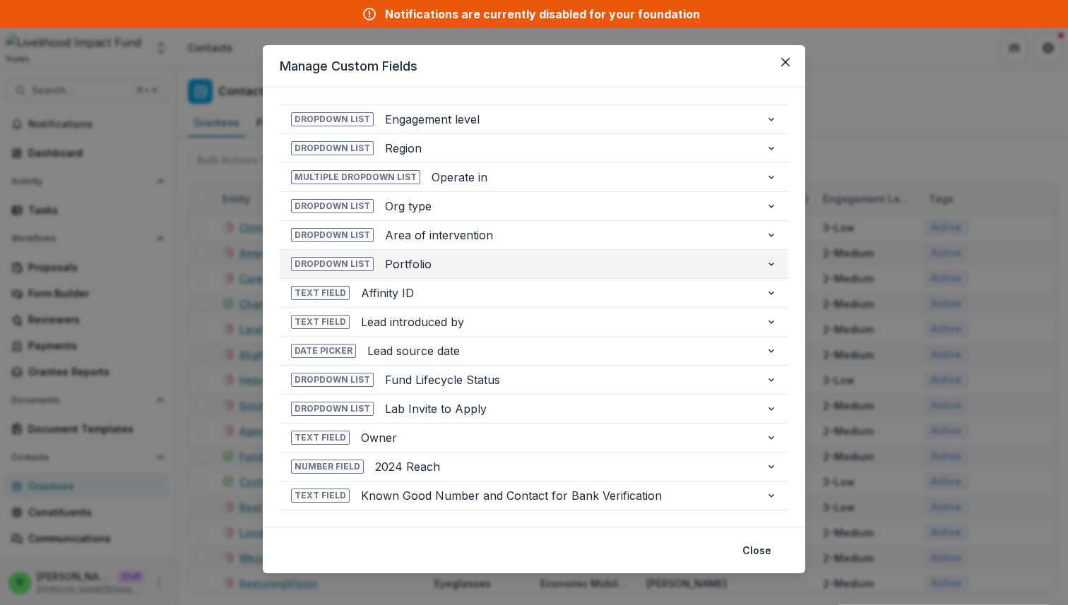
click at [513, 267] on icon "button" at bounding box center [771, 264] width 11 height 11
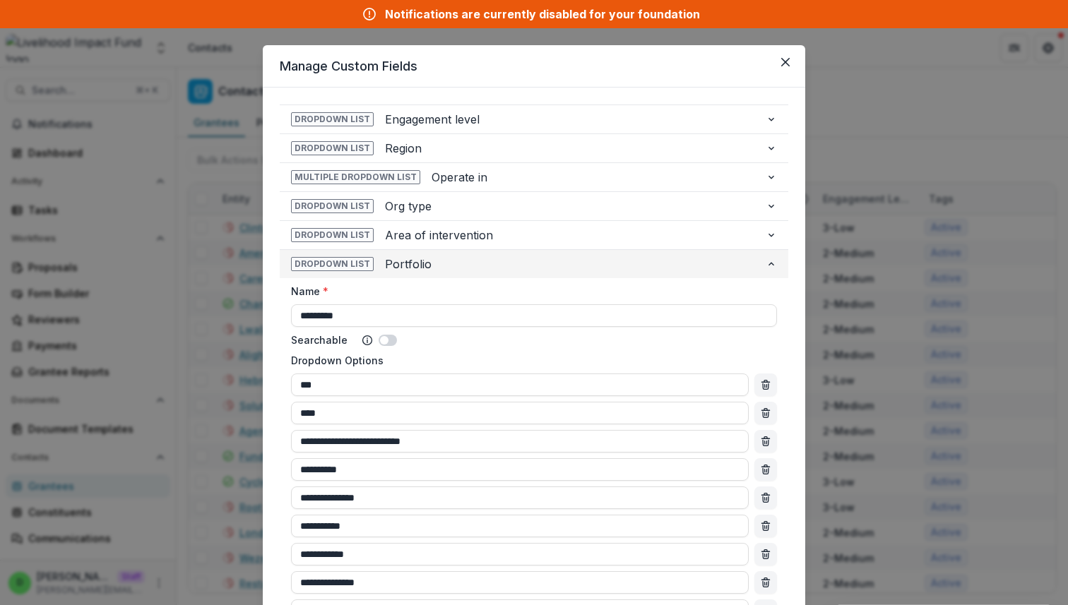
click at [513, 260] on button "Dropdown List Portfolio" at bounding box center [534, 264] width 509 height 28
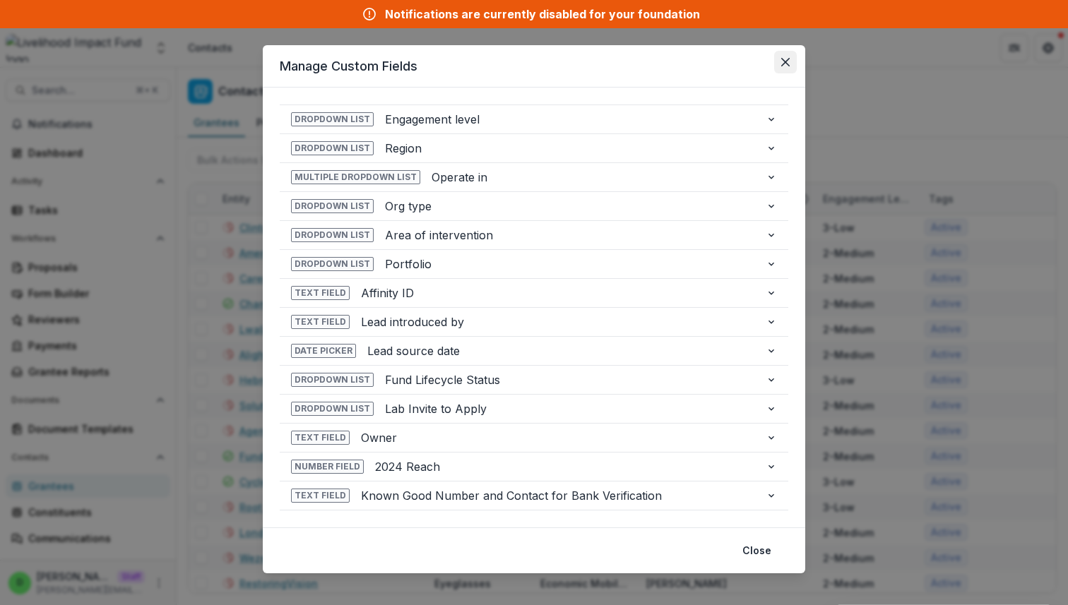
click at [513, 64] on button "Close" at bounding box center [785, 62] width 23 height 23
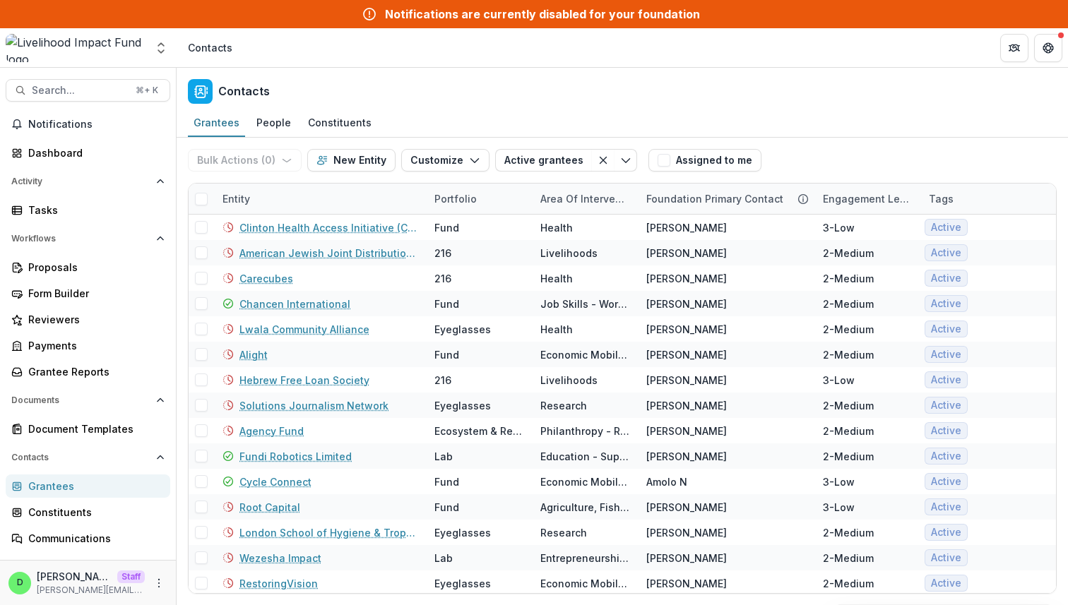
click at [513, 112] on div "Grantees People Constituents" at bounding box center [622, 123] width 891 height 28
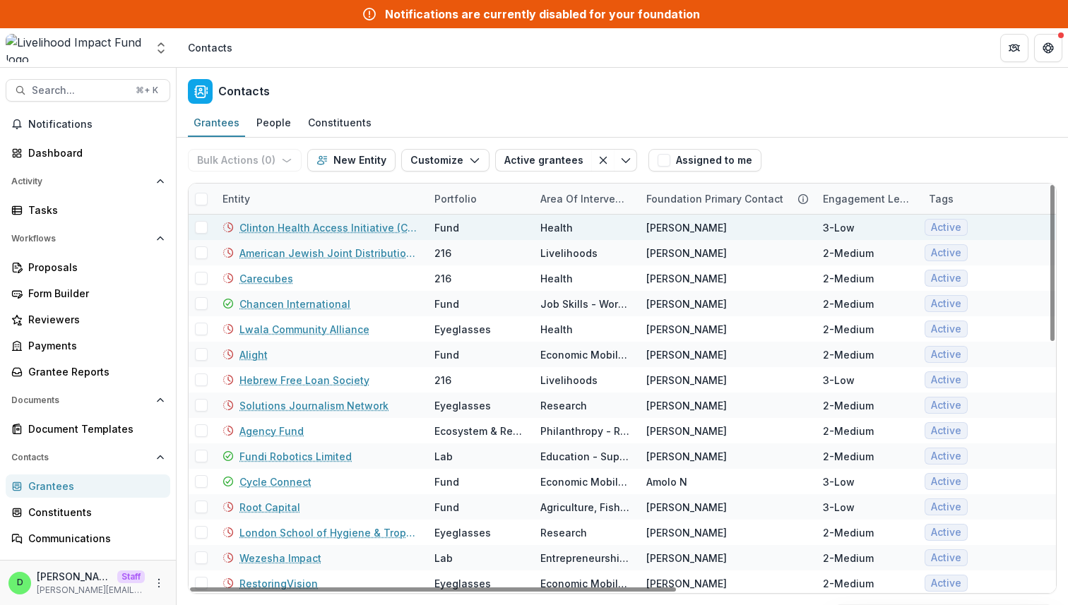
click at [331, 232] on link "Clinton Health Access Initiative (CHAI)" at bounding box center [328, 227] width 178 height 15
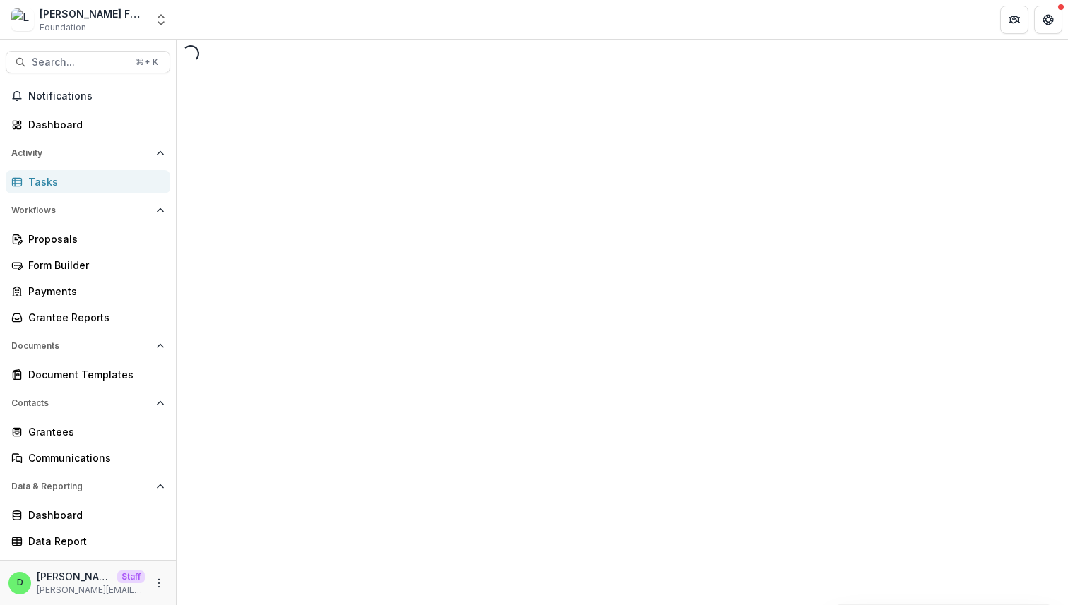
select select "********"
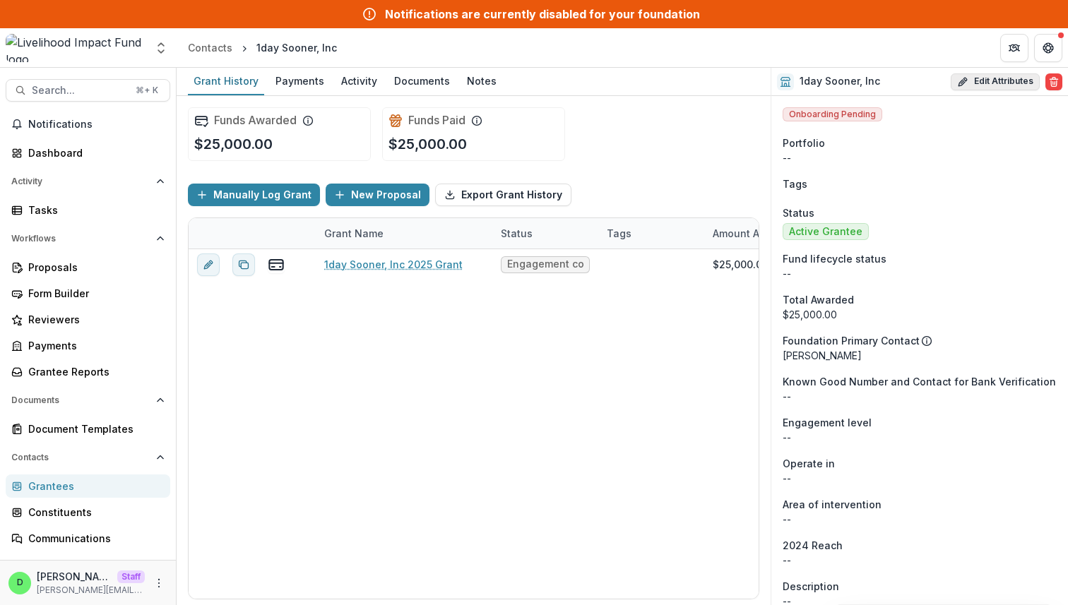
click at [1012, 77] on button "Edit Attributes" at bounding box center [995, 81] width 89 height 17
select select
select select "**********"
type input "**********"
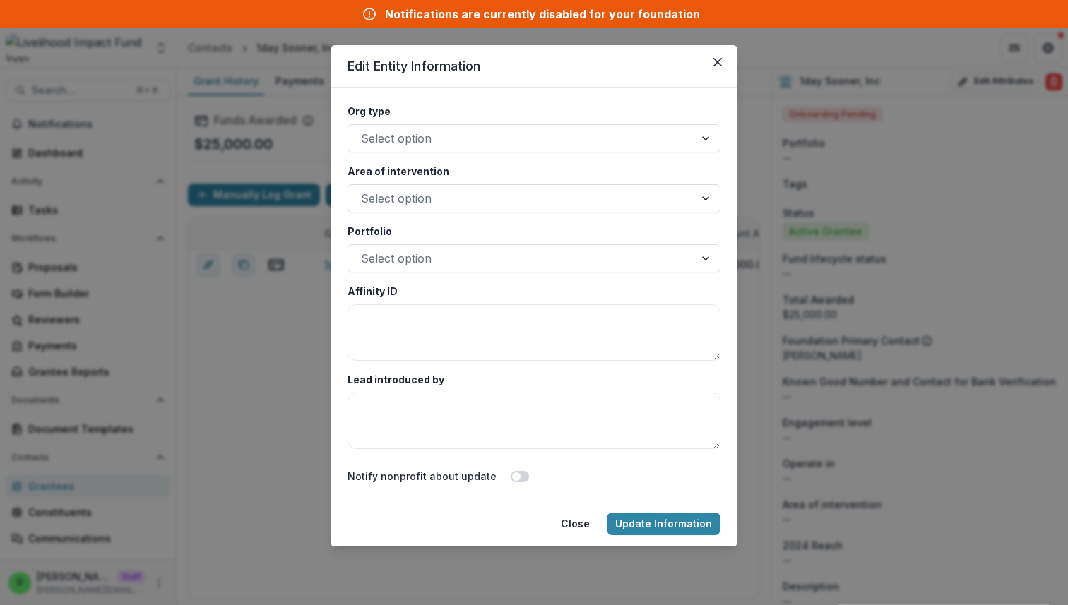
scroll to position [2602, 0]
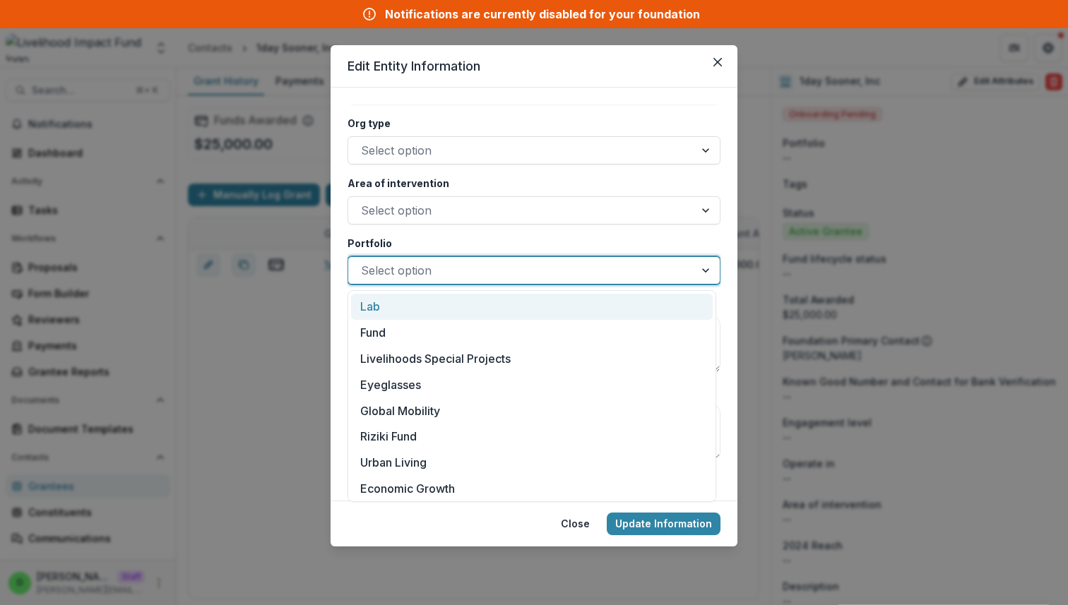
click at [632, 273] on div at bounding box center [521, 271] width 321 height 20
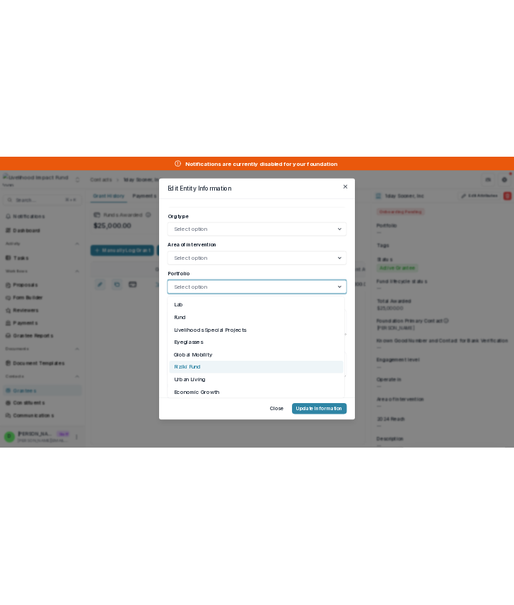
scroll to position [133, 0]
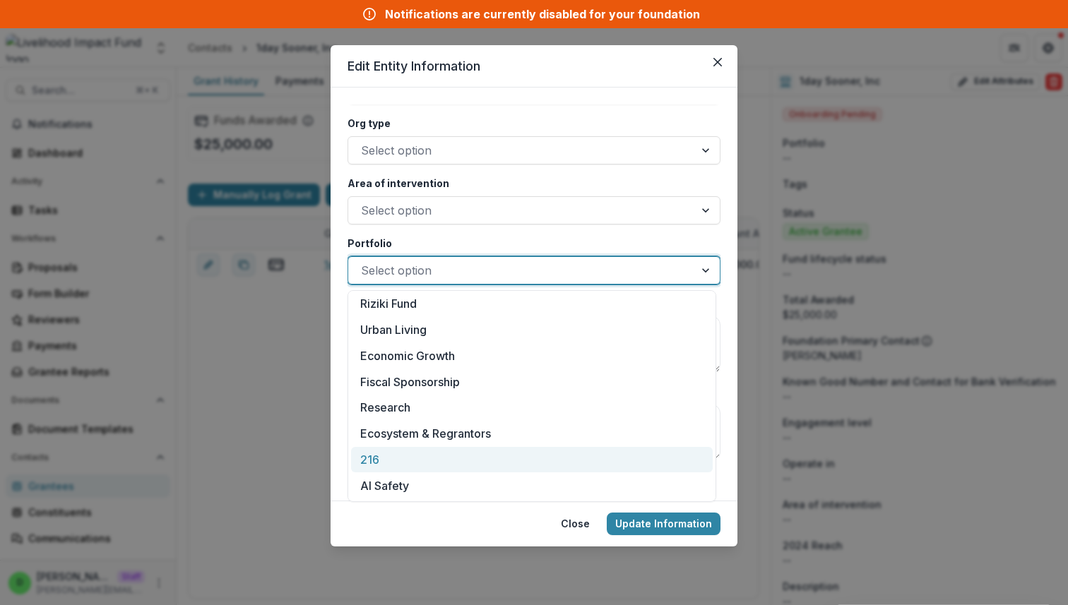
click at [528, 456] on div "216" at bounding box center [532, 460] width 362 height 26
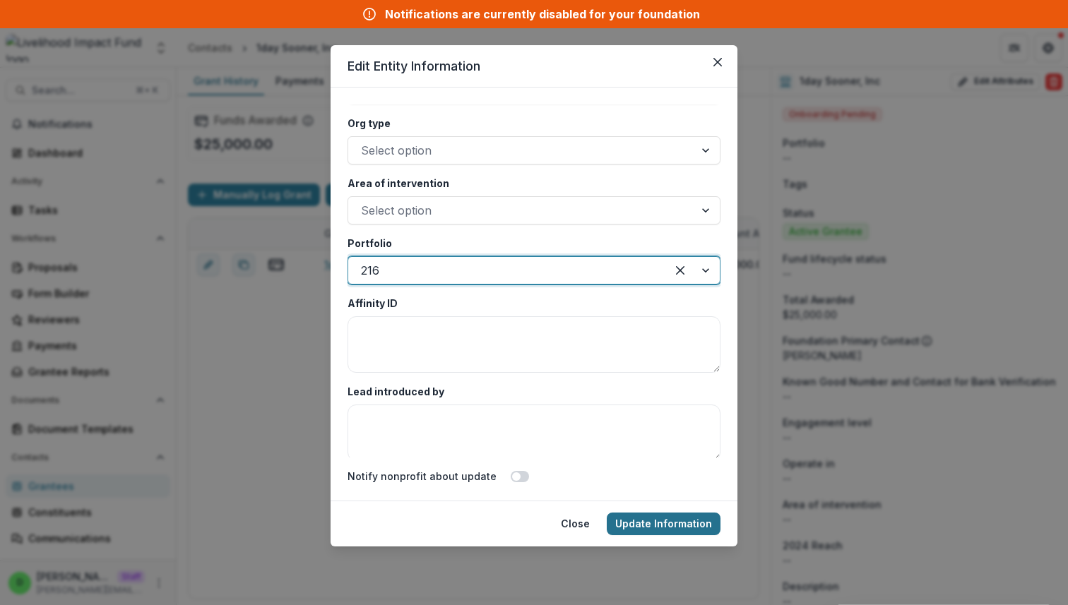
click at [641, 523] on button "Update Information" at bounding box center [664, 524] width 114 height 23
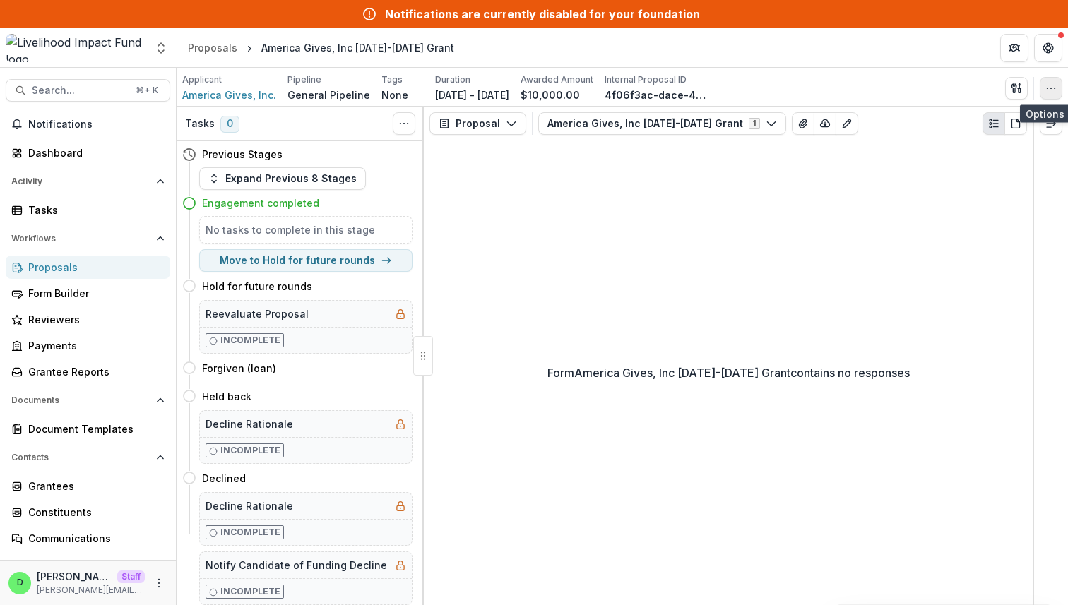
click at [1050, 80] on button "button" at bounding box center [1051, 88] width 23 height 23
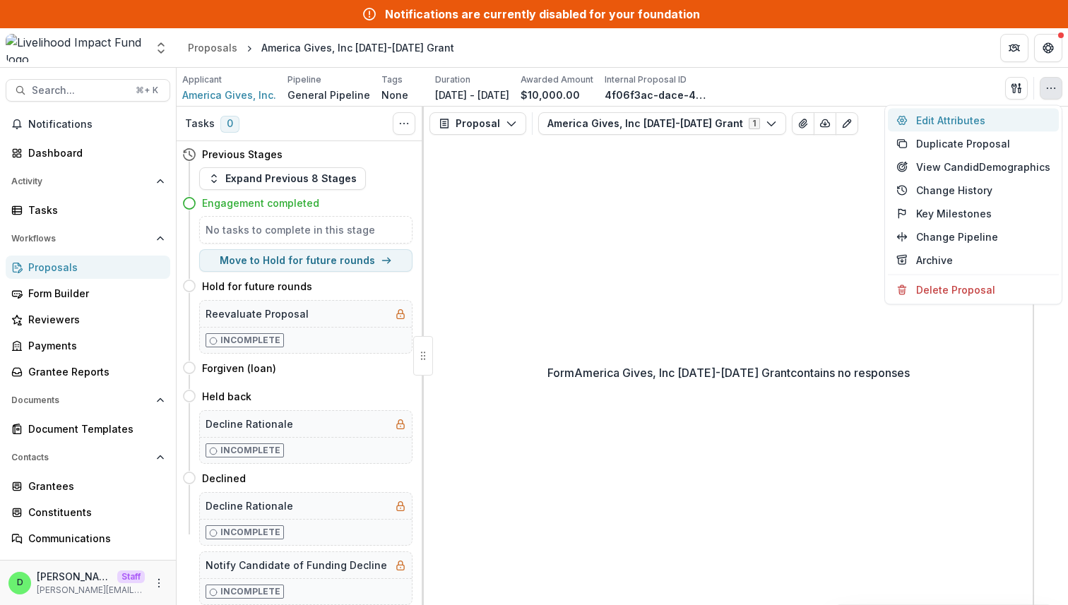
click at [990, 119] on button "Edit Attributes" at bounding box center [973, 120] width 171 height 23
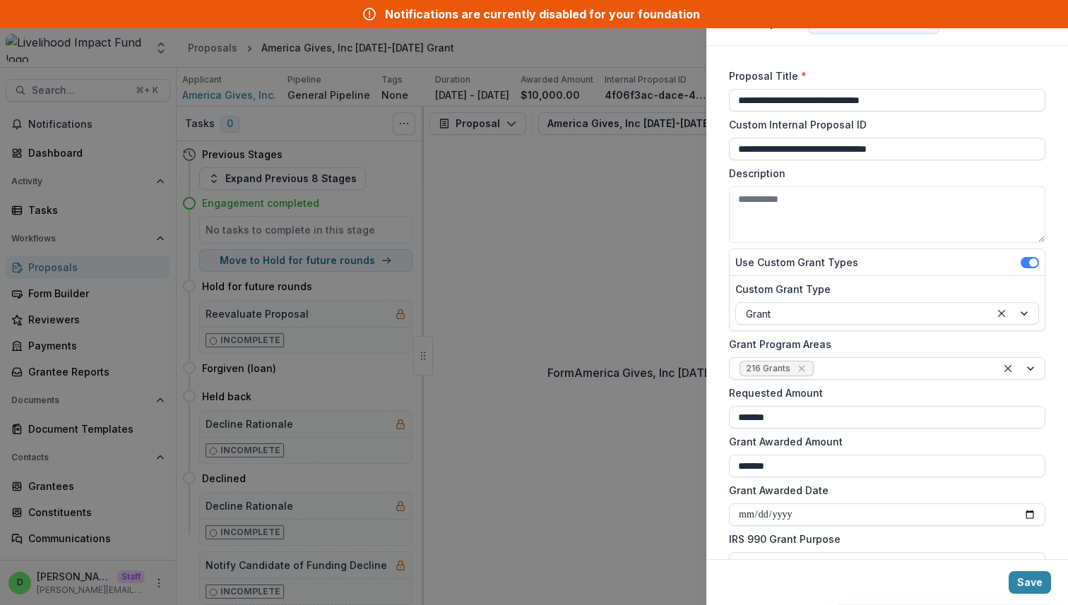
click at [579, 202] on div "**********" at bounding box center [534, 302] width 1068 height 605
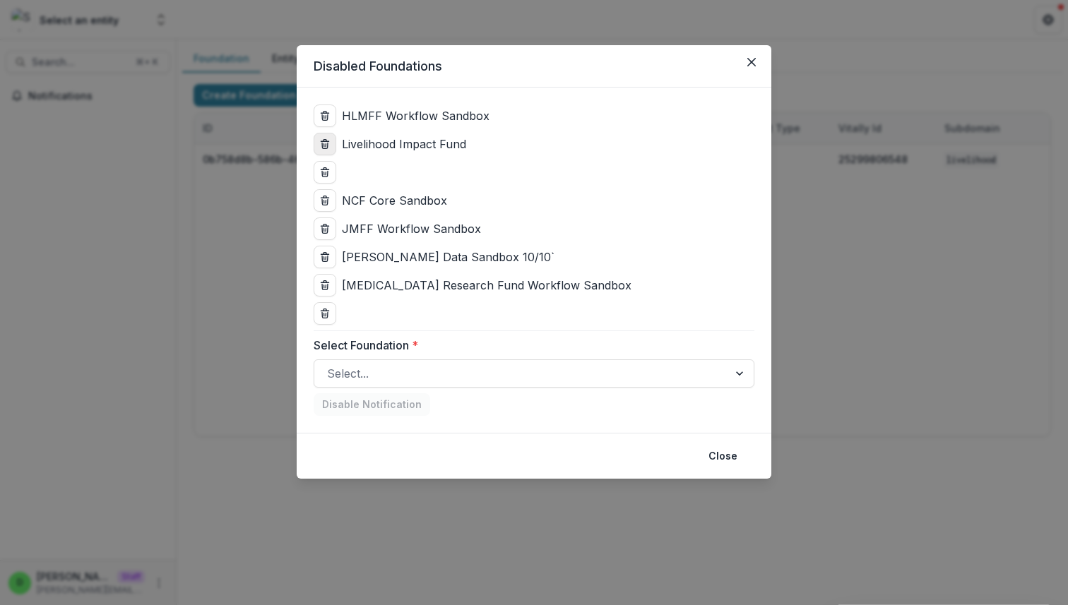
click at [324, 140] on icon "delete" at bounding box center [325, 141] width 3 height 2
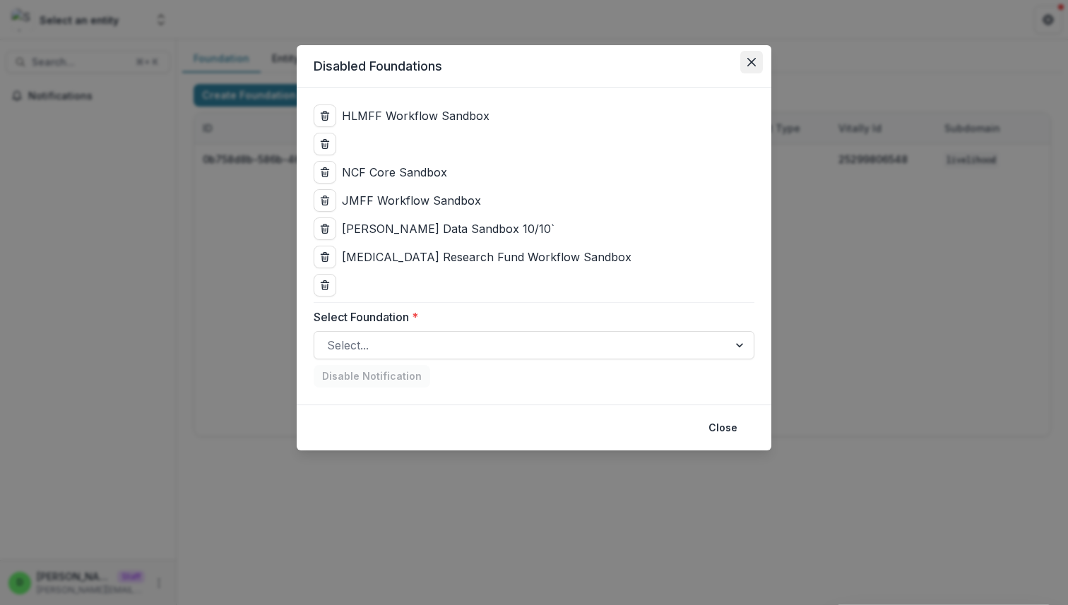
click at [749, 68] on button "Close" at bounding box center [751, 62] width 23 height 23
